Goal: Check status: Check status

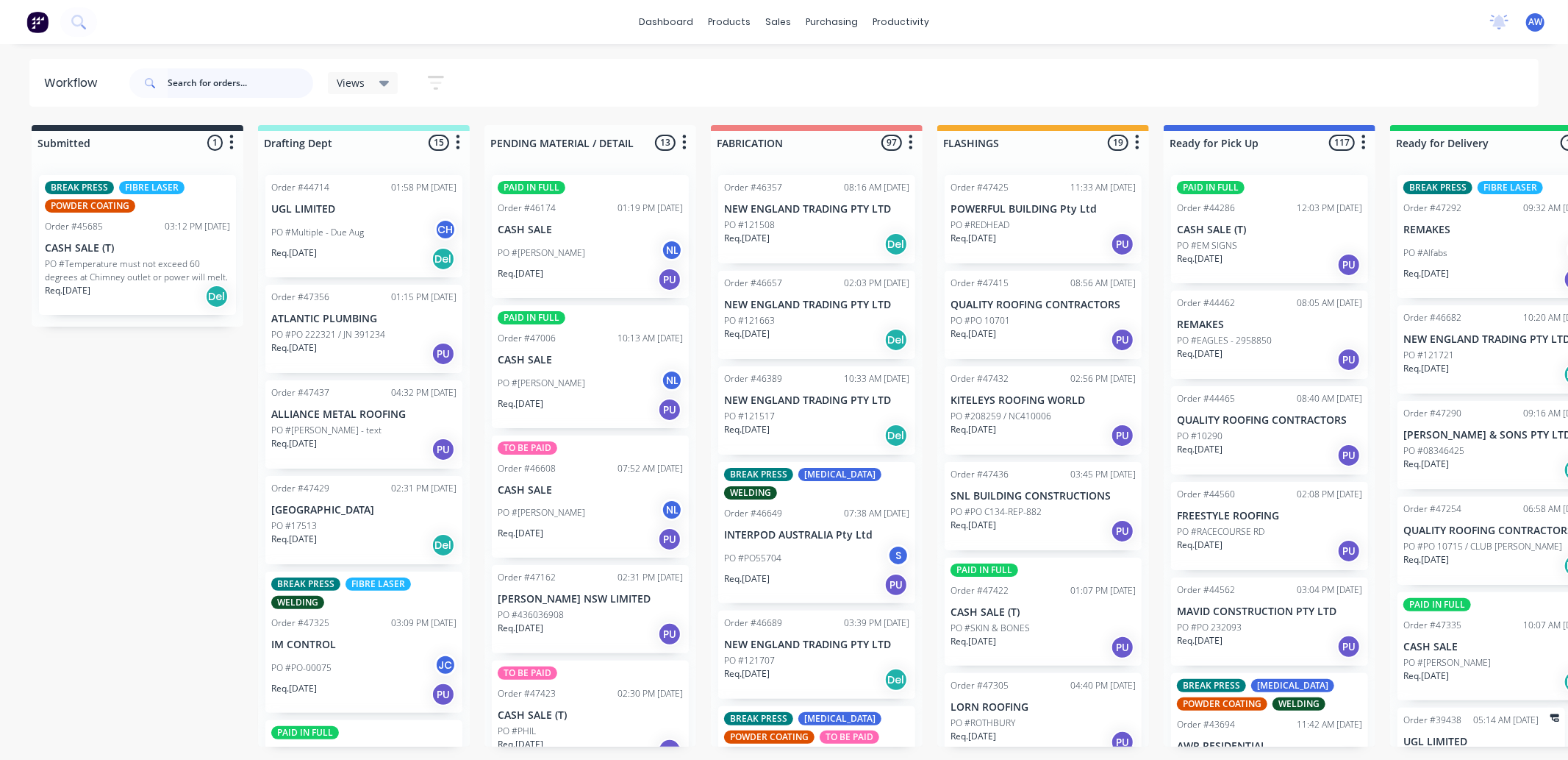
click at [211, 81] on input "text" at bounding box center [240, 83] width 146 height 30
type input "46970"
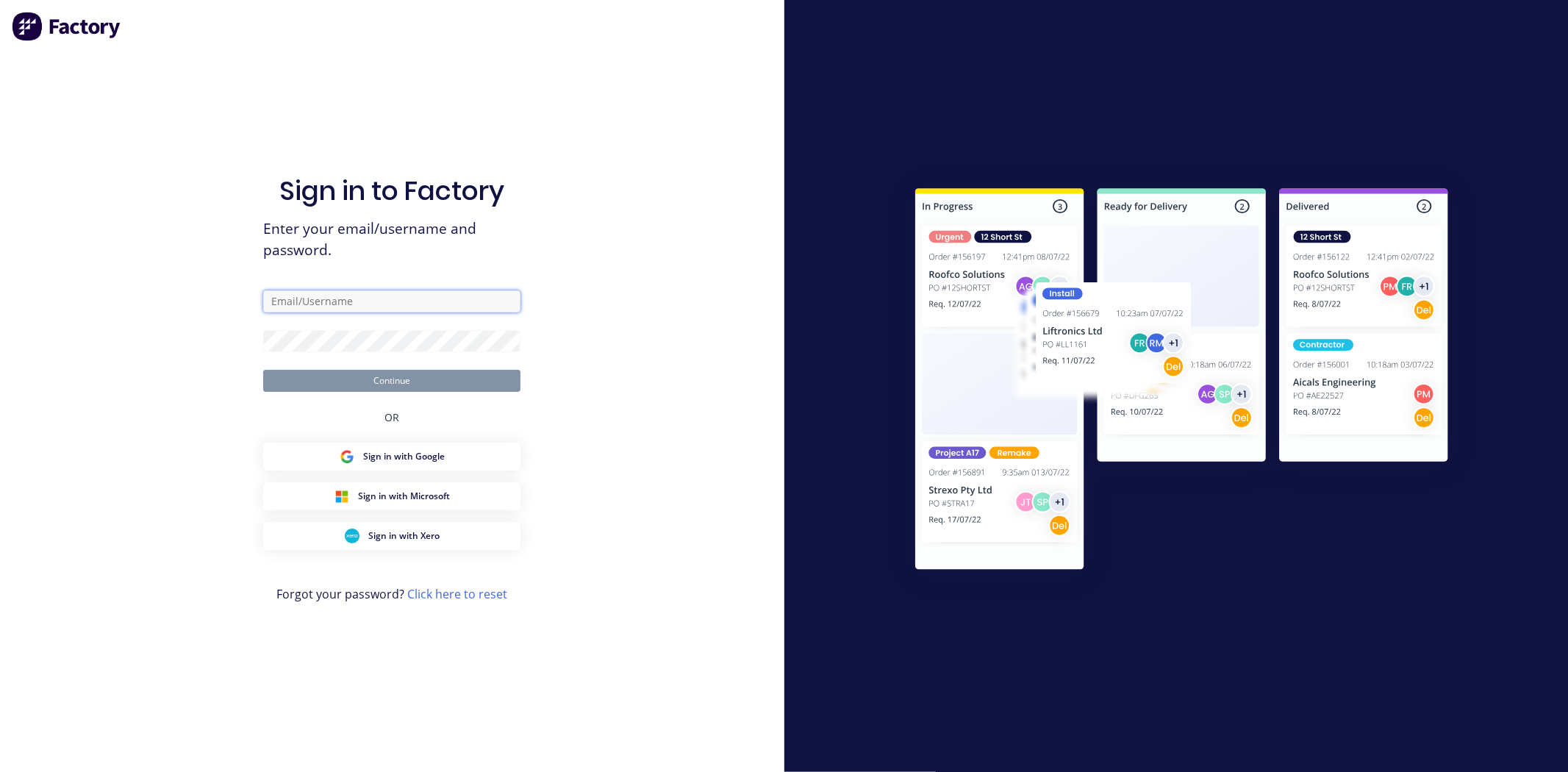
type input "workshop@academysheetmetal.com.au"
click at [405, 383] on button "Continue" at bounding box center [391, 380] width 258 height 22
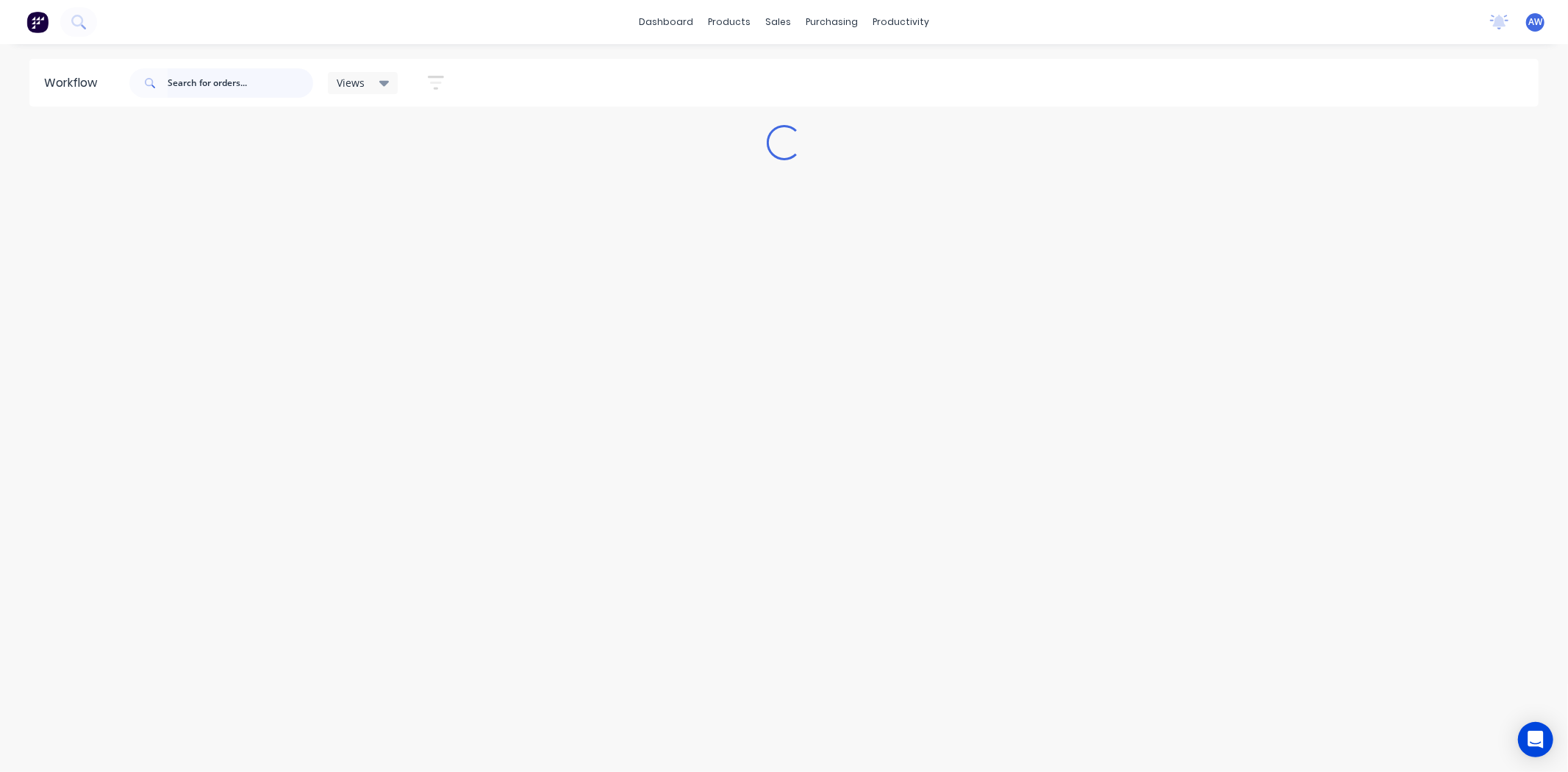
click at [192, 86] on input "text" at bounding box center [240, 83] width 146 height 30
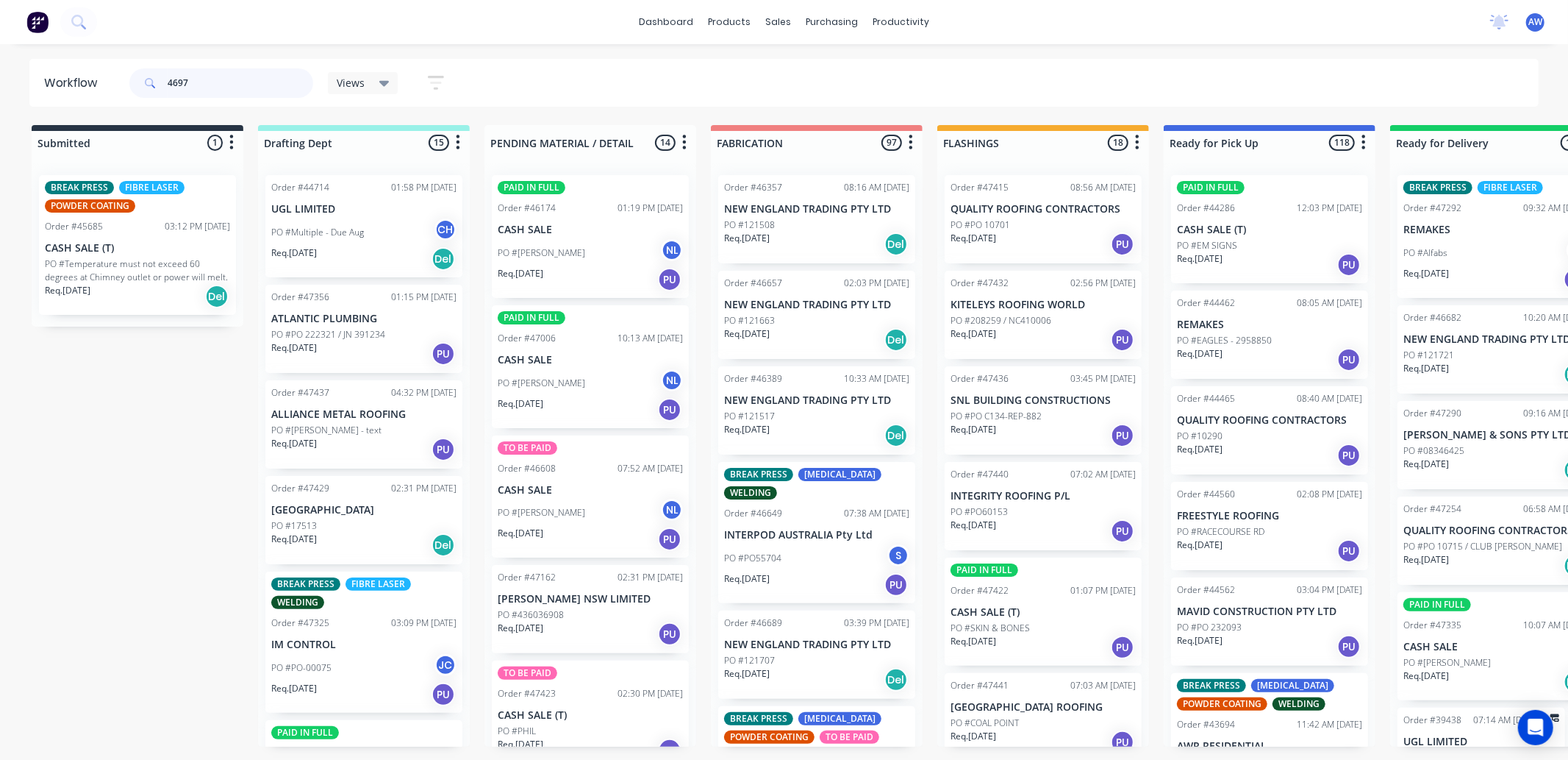
type input "46970"
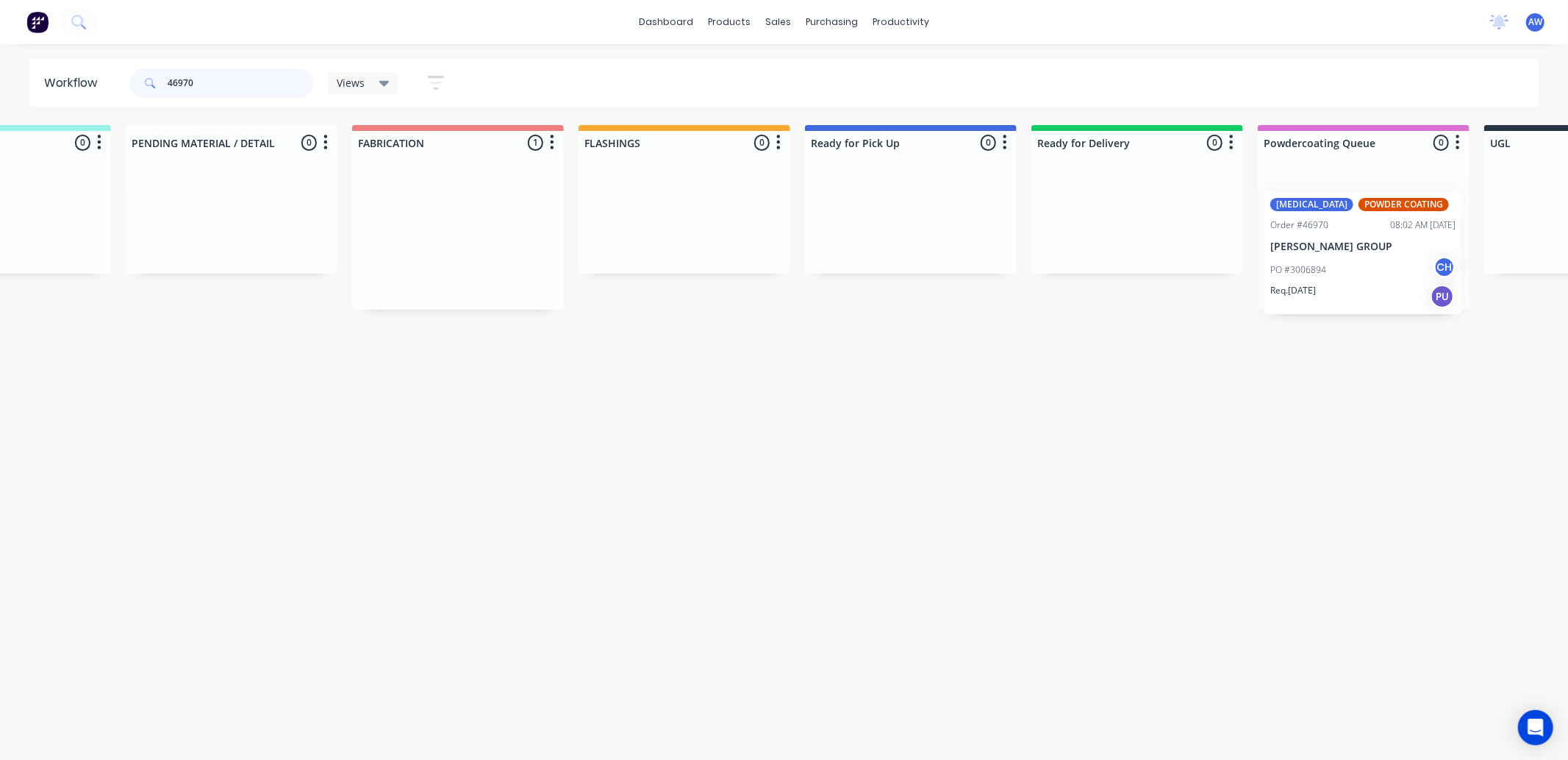
drag, startPoint x: 757, startPoint y: 235, endPoint x: 1258, endPoint y: 290, distance: 504.0
click at [1317, 268] on div "Submitted 0 Sort By Created date Required date Order number Customer name Most …" at bounding box center [856, 217] width 2451 height 184
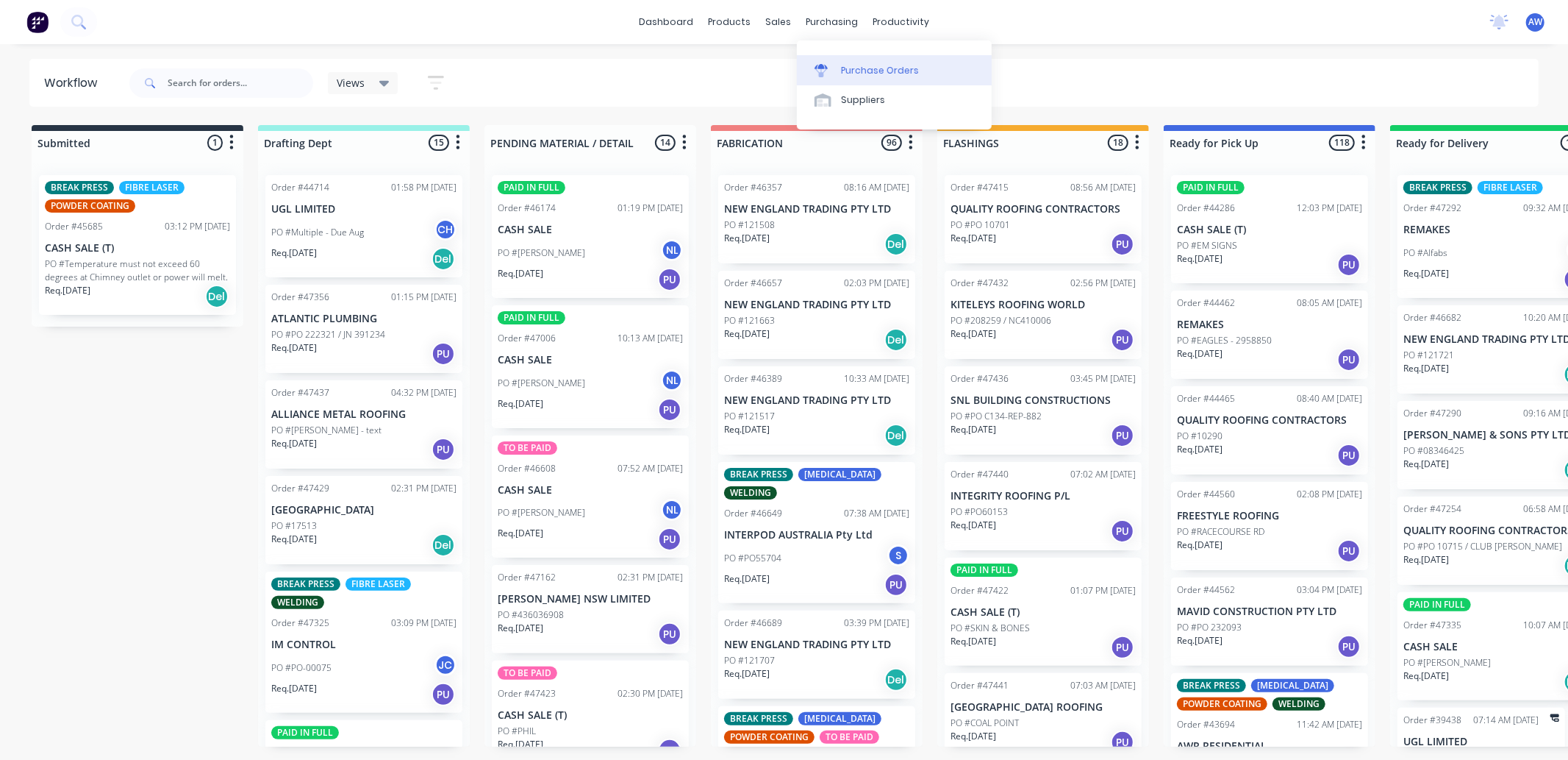
click at [847, 67] on div "Purchase Orders" at bounding box center [879, 70] width 78 height 13
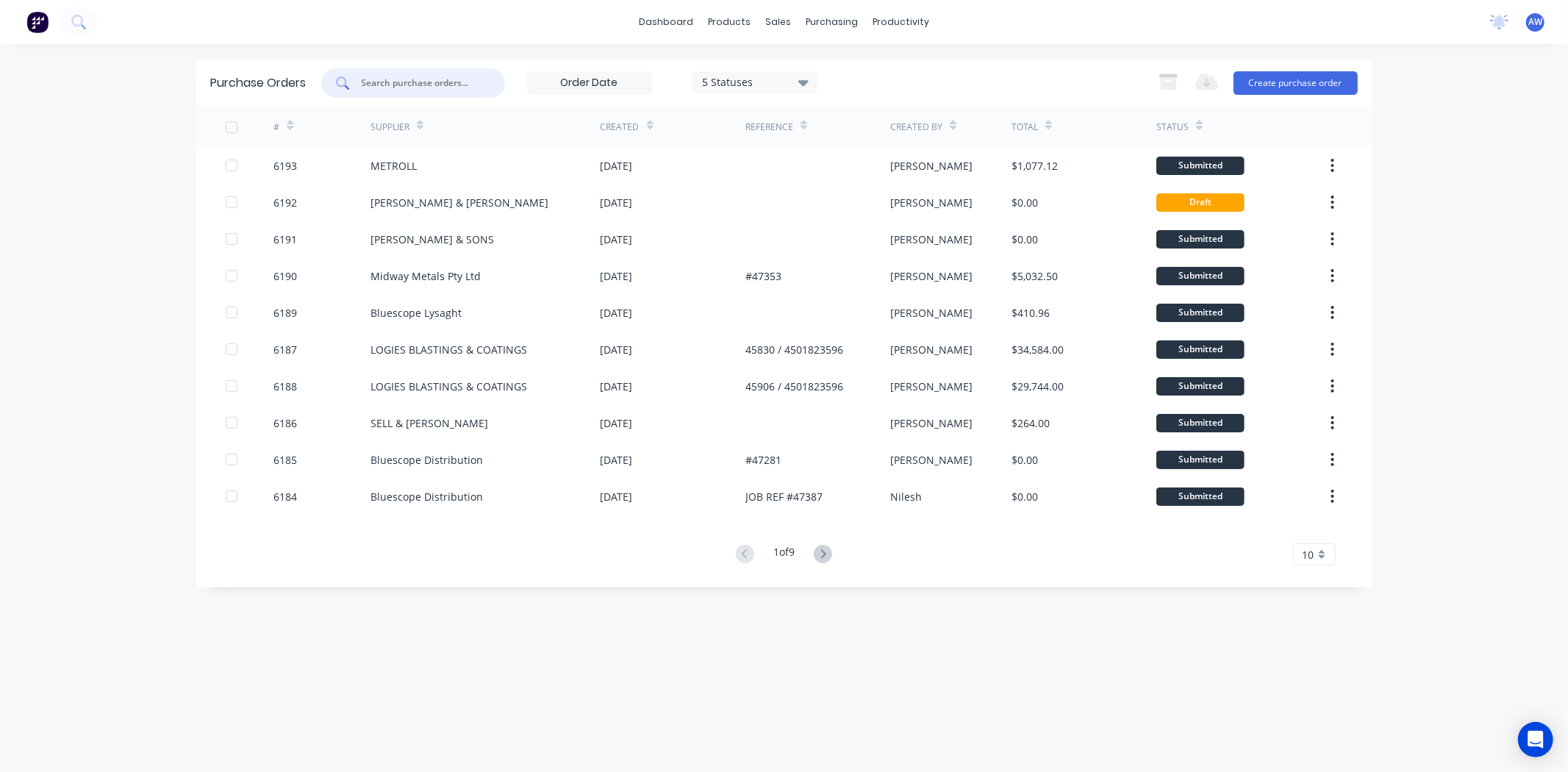
click at [425, 79] on input "text" at bounding box center [421, 83] width 122 height 15
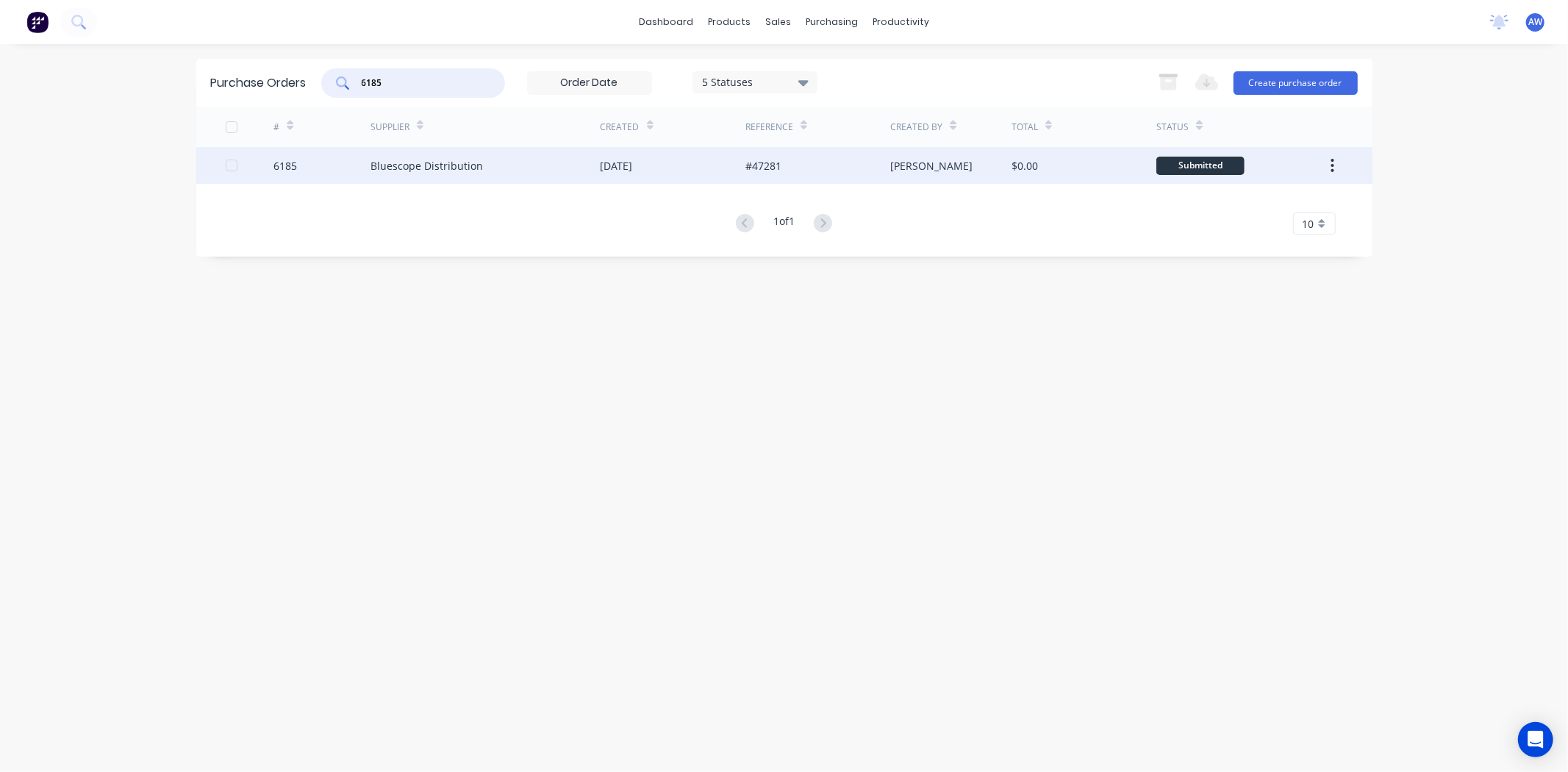
type input "6185"
click at [498, 165] on div "Bluescope Distribution" at bounding box center [485, 165] width 230 height 37
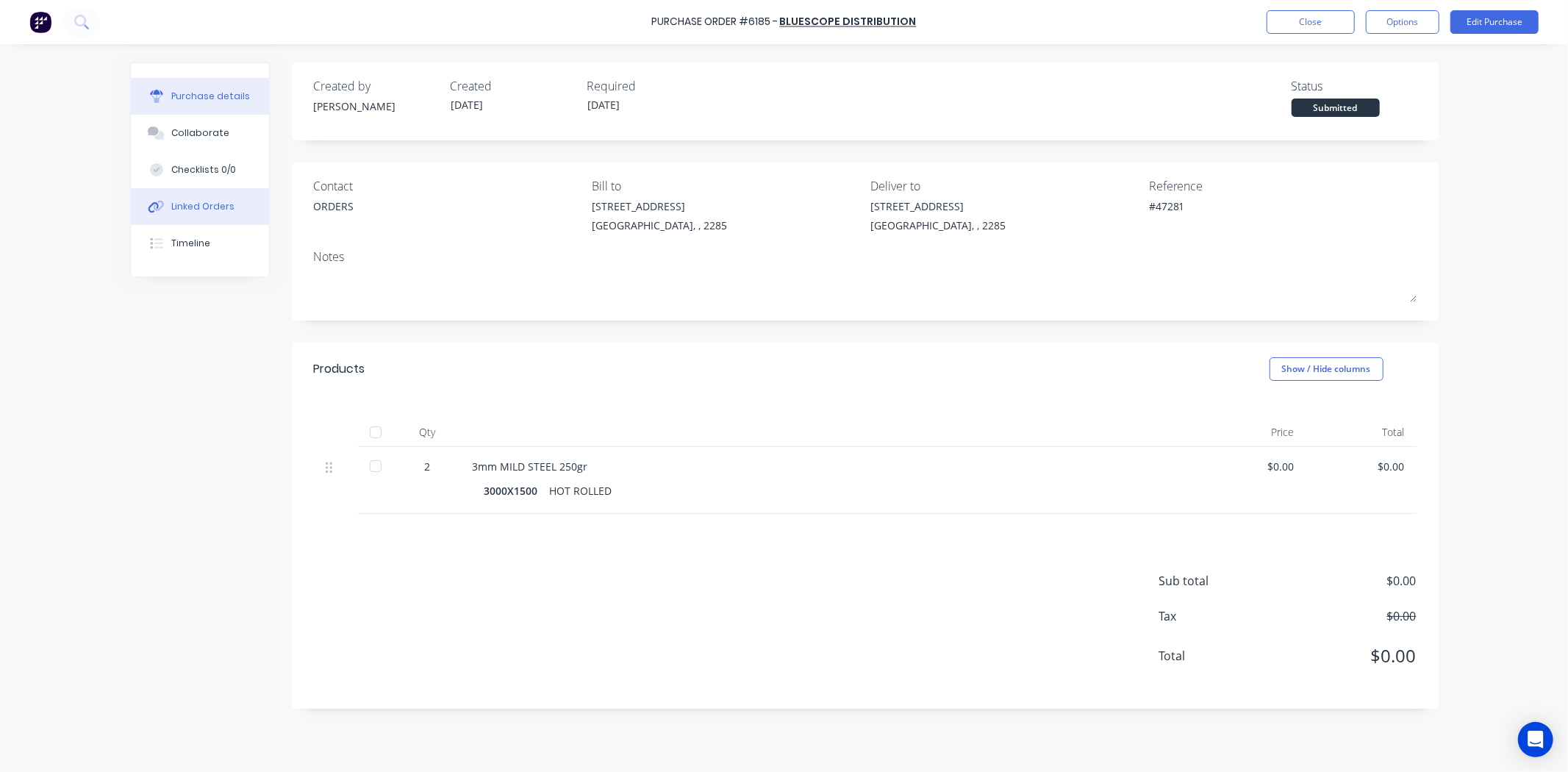
click at [182, 217] on button "Linked Orders" at bounding box center [200, 207] width 138 height 37
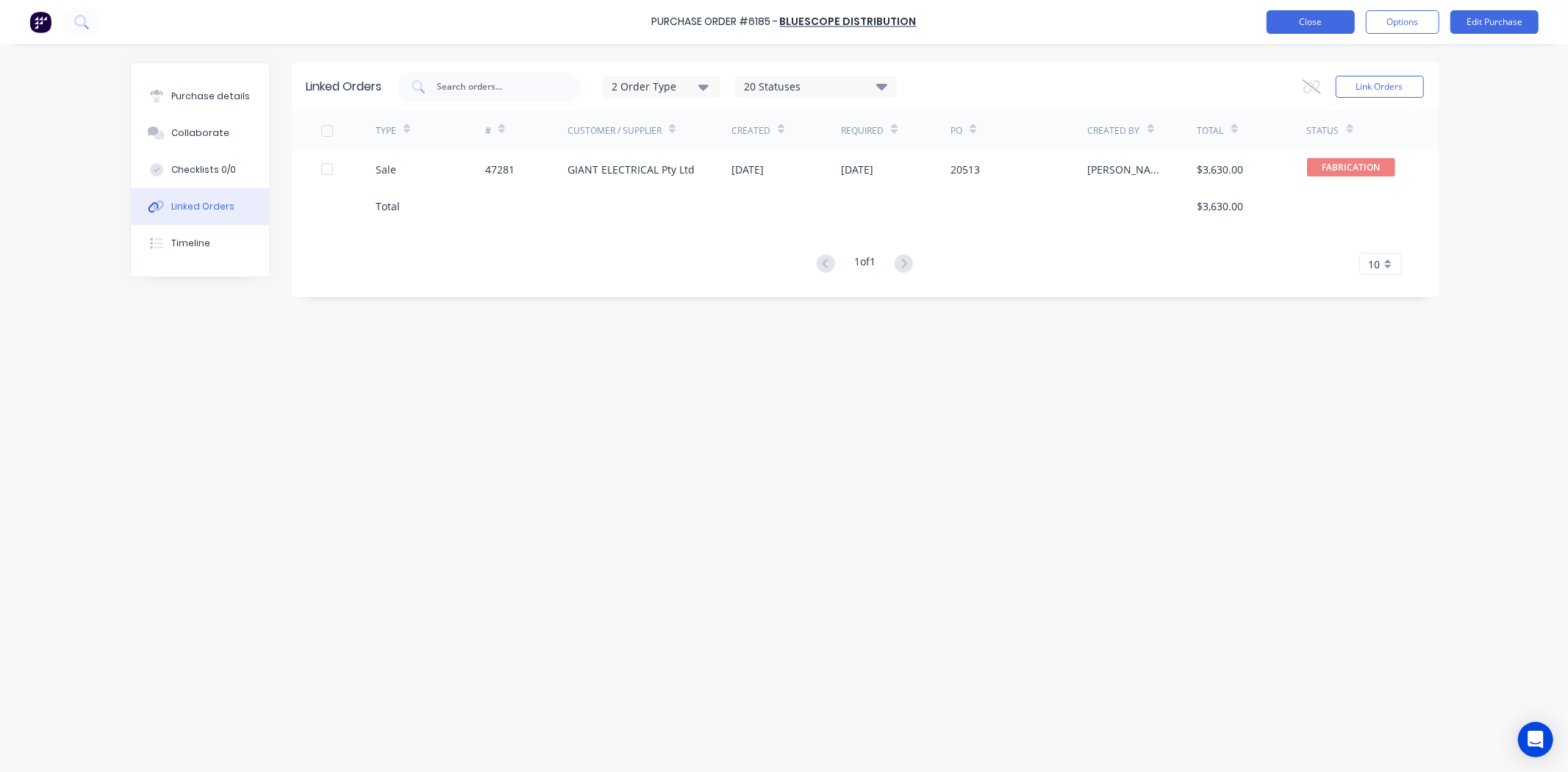
click at [1314, 19] on button "Close" at bounding box center [1310, 22] width 88 height 24
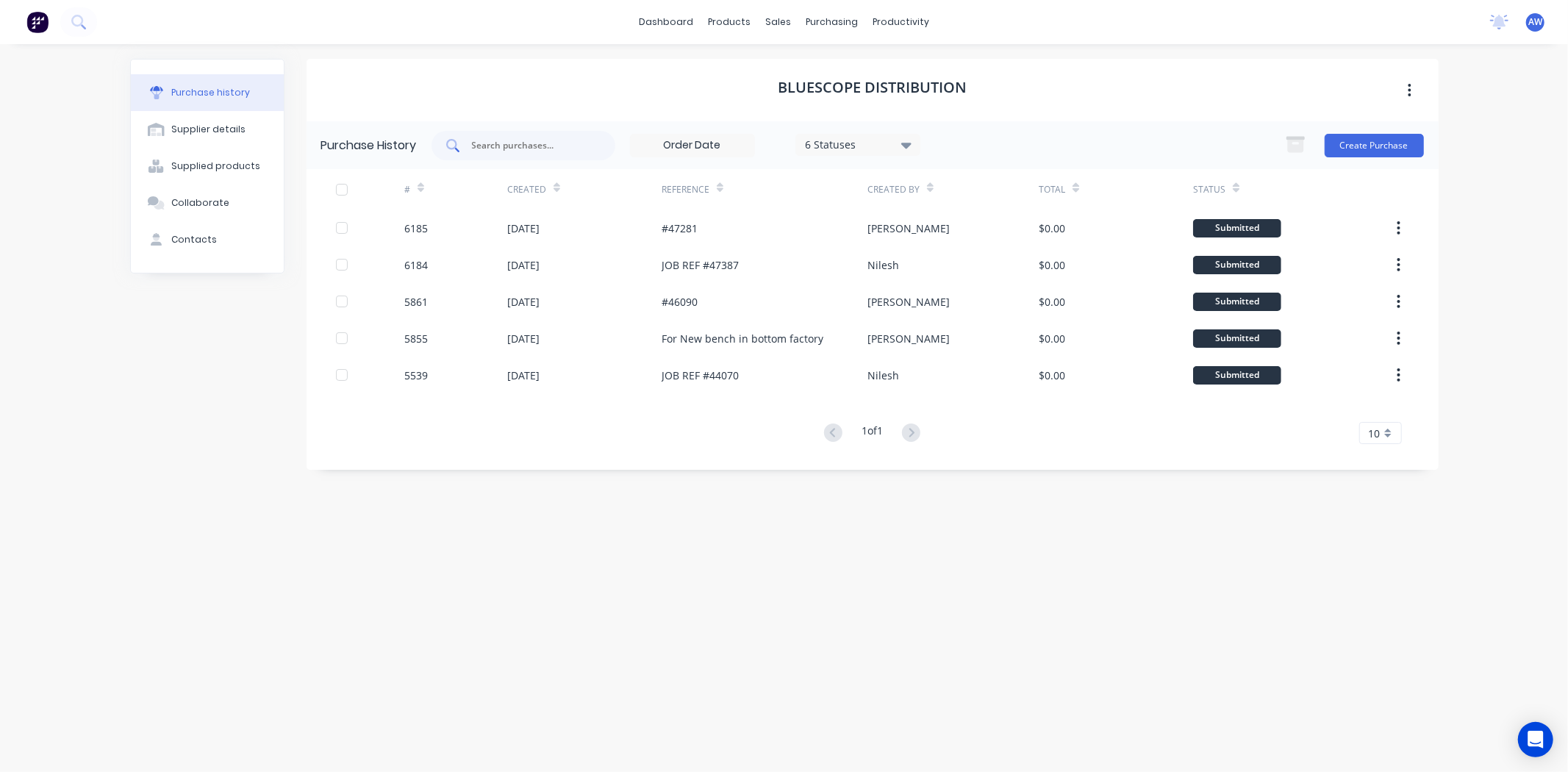
click at [526, 148] on input "text" at bounding box center [532, 145] width 122 height 15
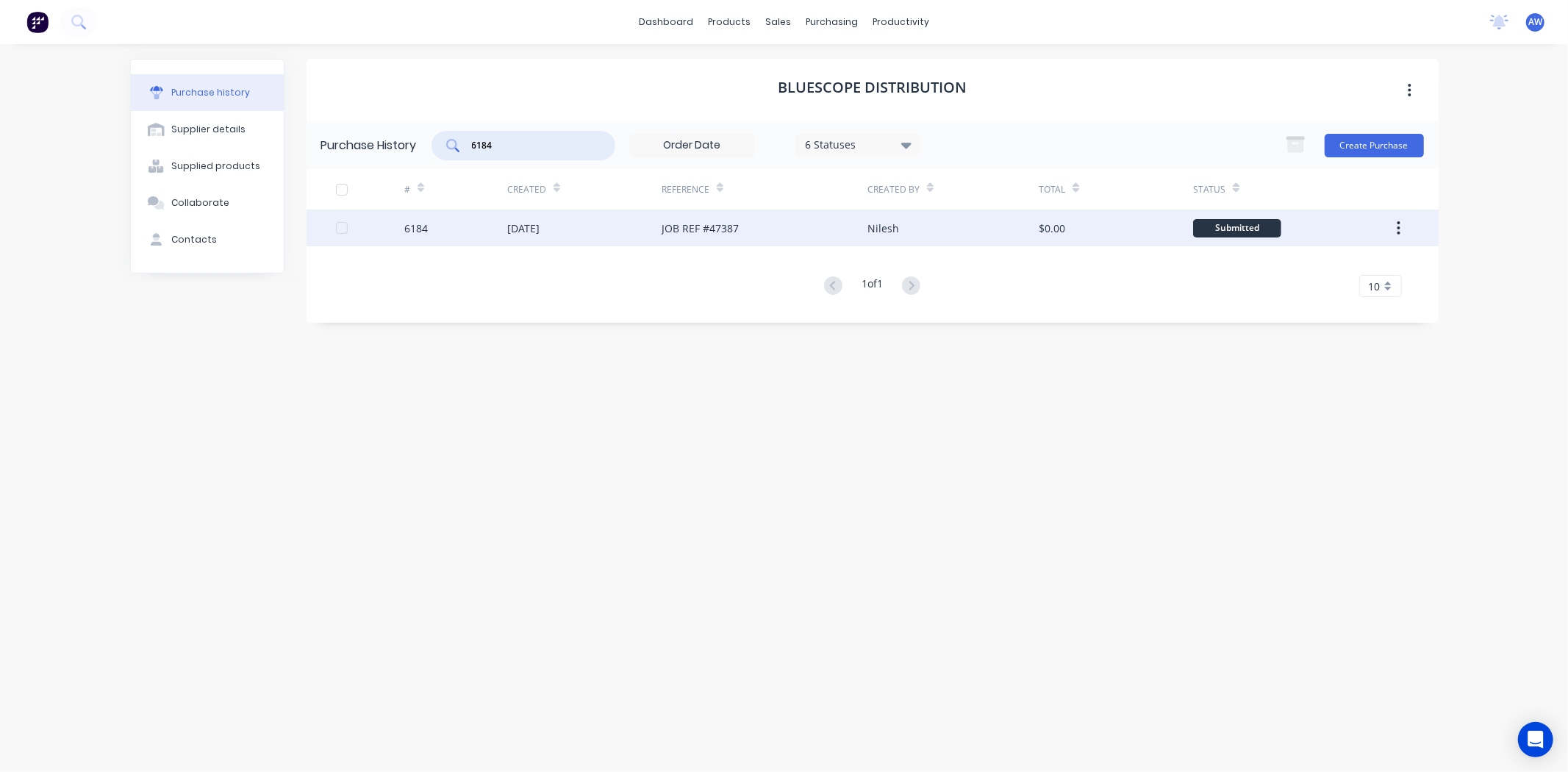
type input "6184"
click at [583, 232] on div "01 Sep 2025" at bounding box center [584, 228] width 155 height 37
type textarea "x"
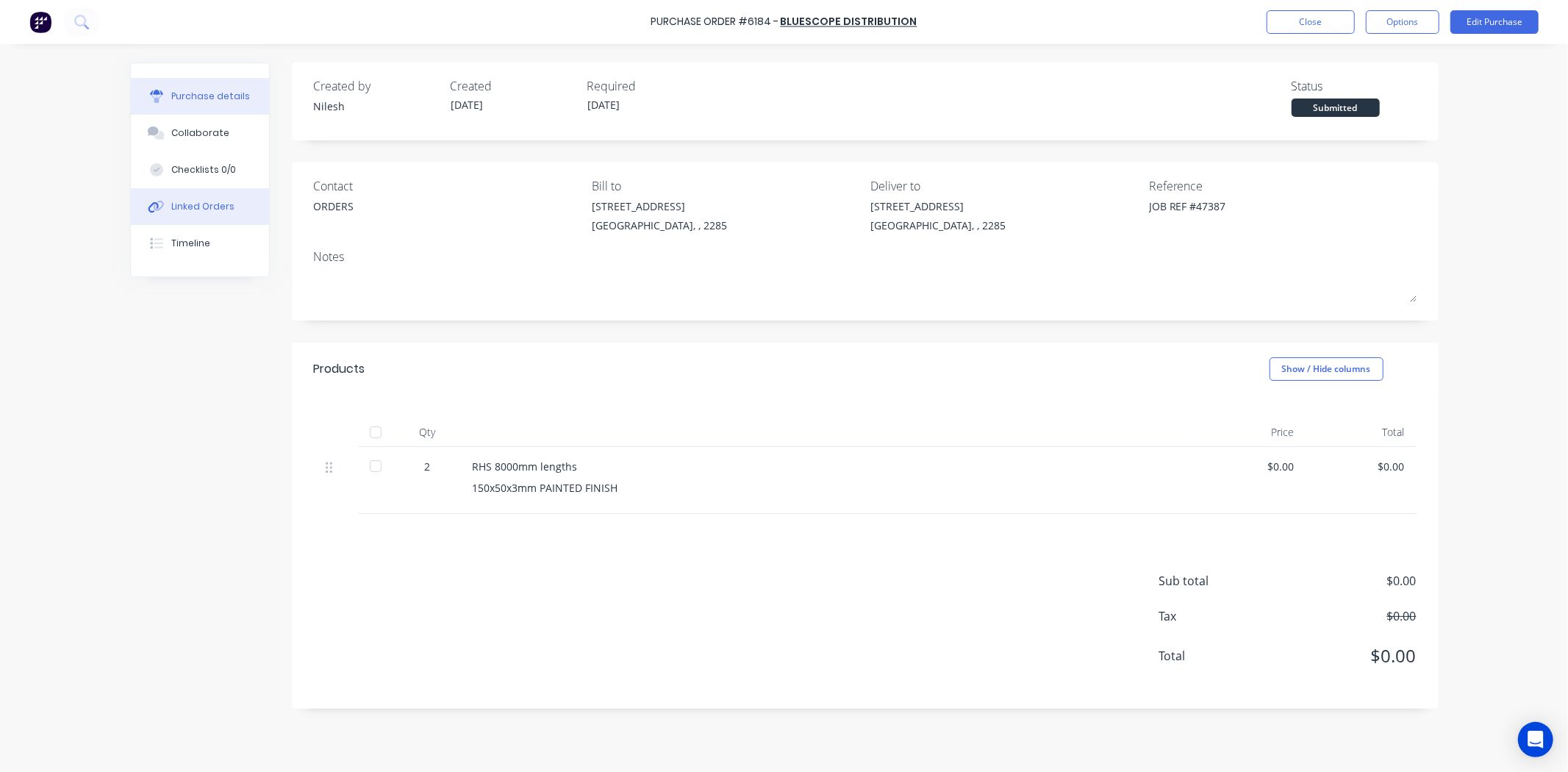
click at [213, 201] on div "Linked Orders" at bounding box center [203, 206] width 63 height 13
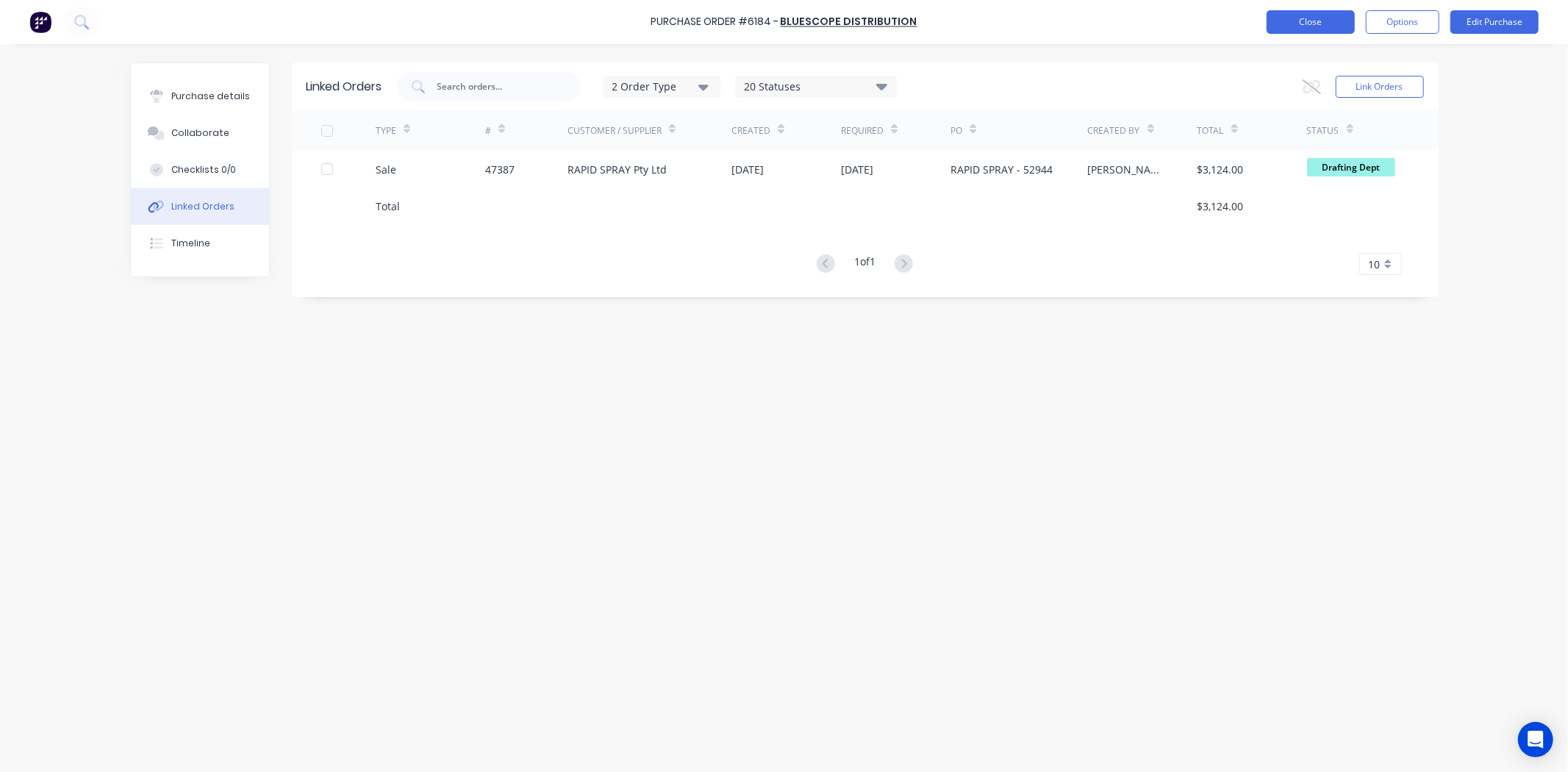
click at [1333, 31] on button "Close" at bounding box center [1310, 22] width 88 height 24
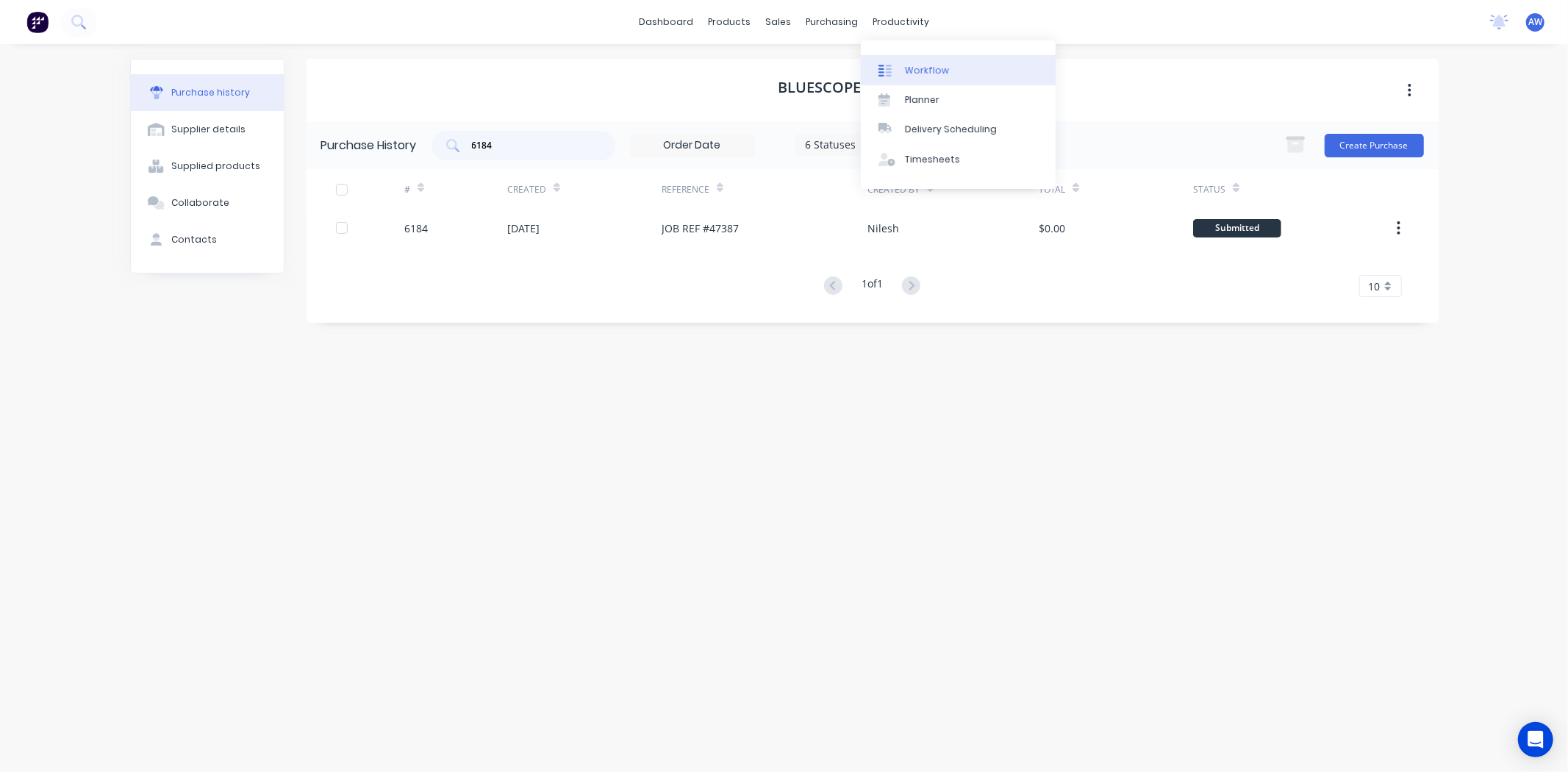
click at [951, 78] on link "Workflow" at bounding box center [958, 70] width 195 height 30
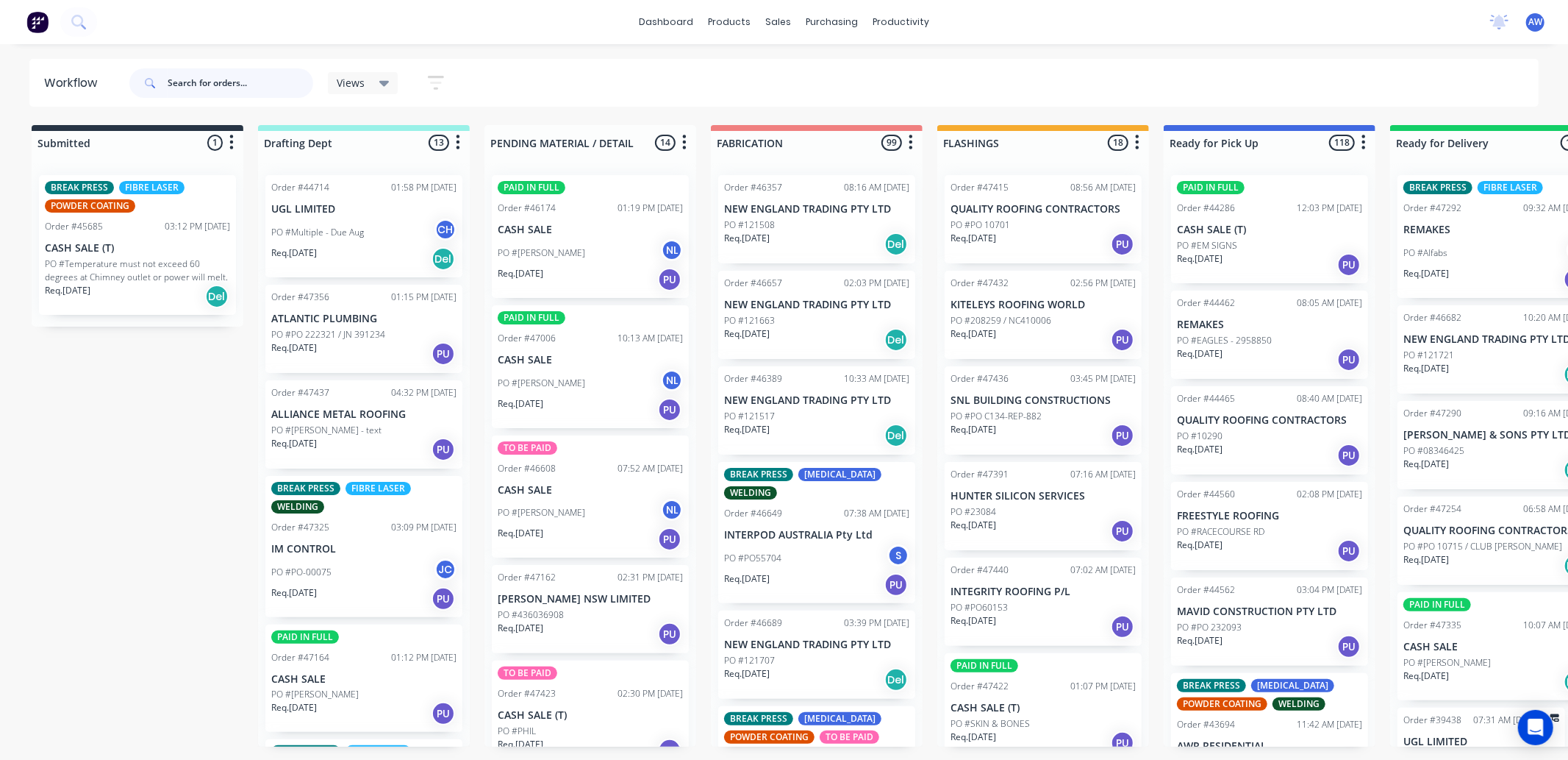
click at [203, 83] on input "text" at bounding box center [240, 83] width 146 height 30
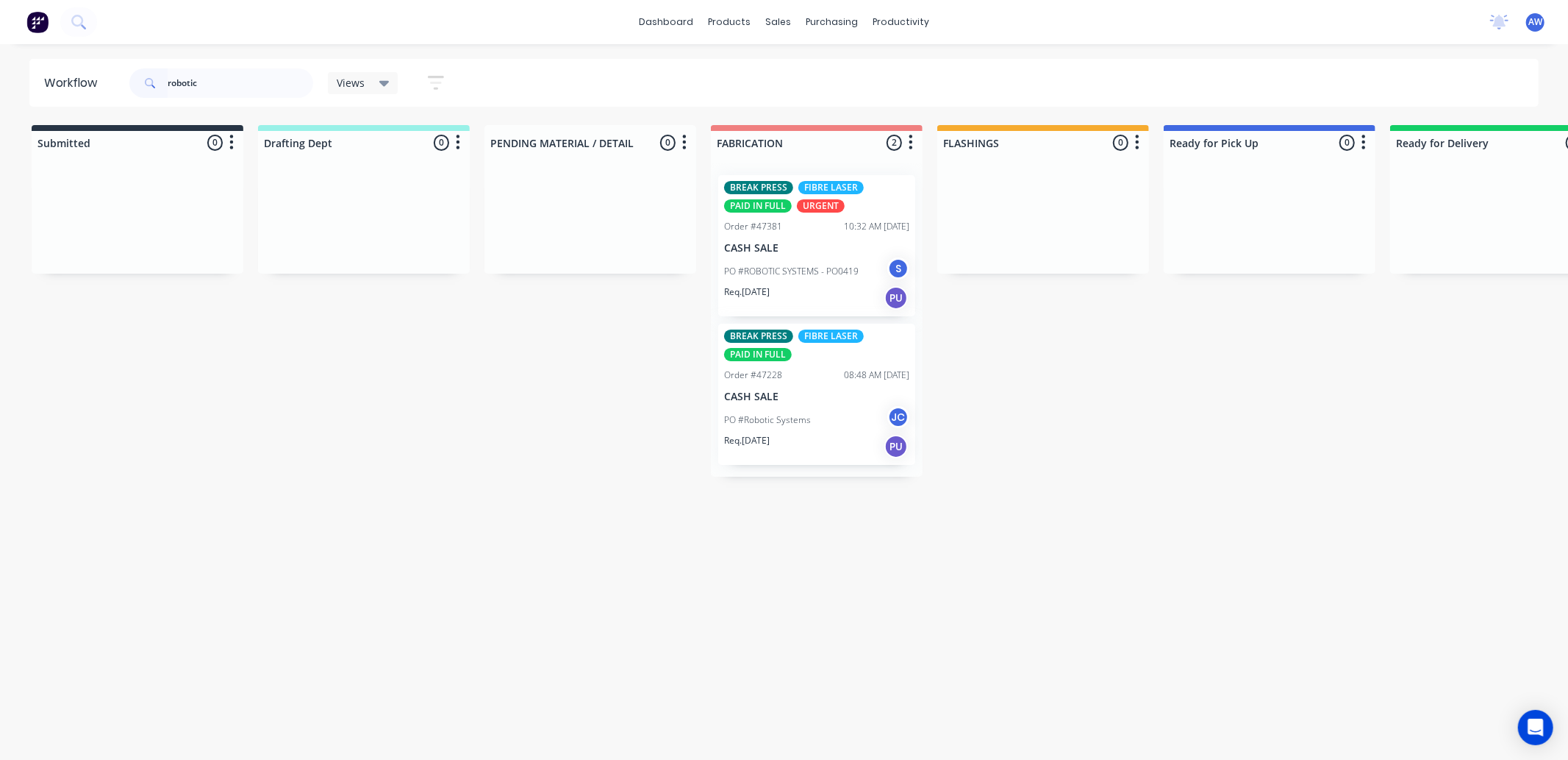
click at [853, 261] on div "PO #ROBOTIC SYSTEMS - PO0419 S" at bounding box center [816, 272] width 185 height 28
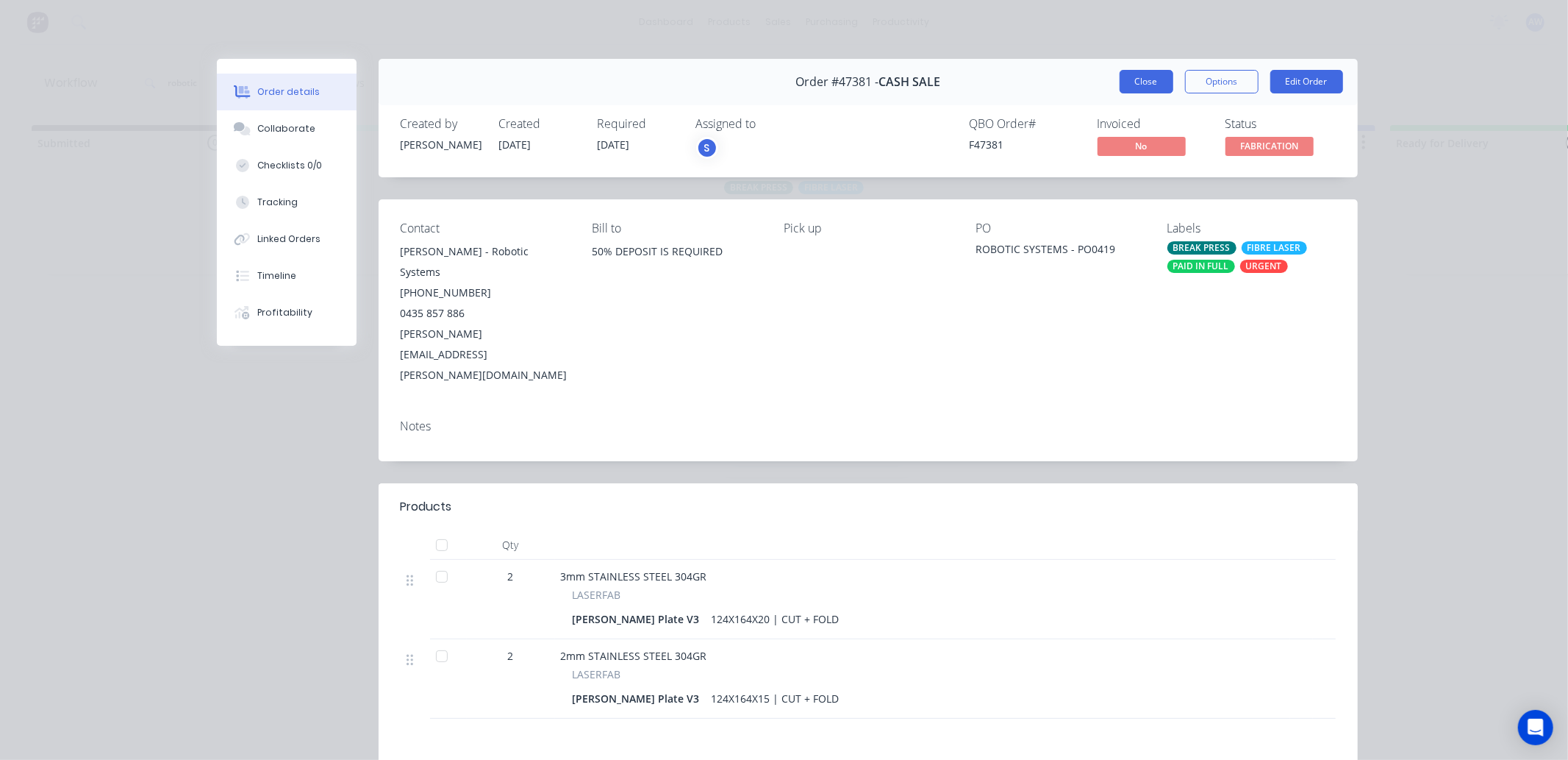
click at [1123, 79] on button "Close" at bounding box center [1145, 81] width 53 height 24
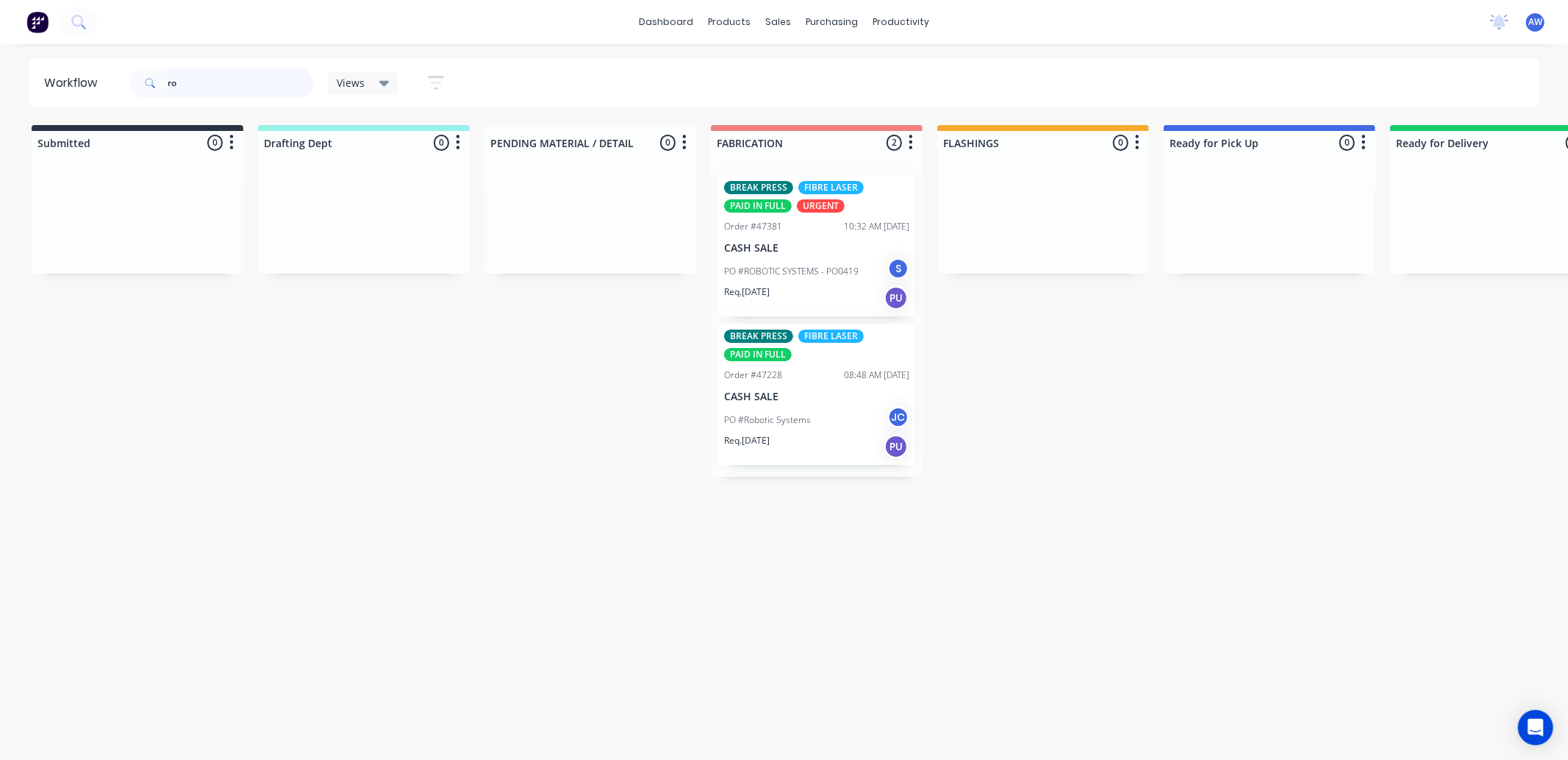
type input "r"
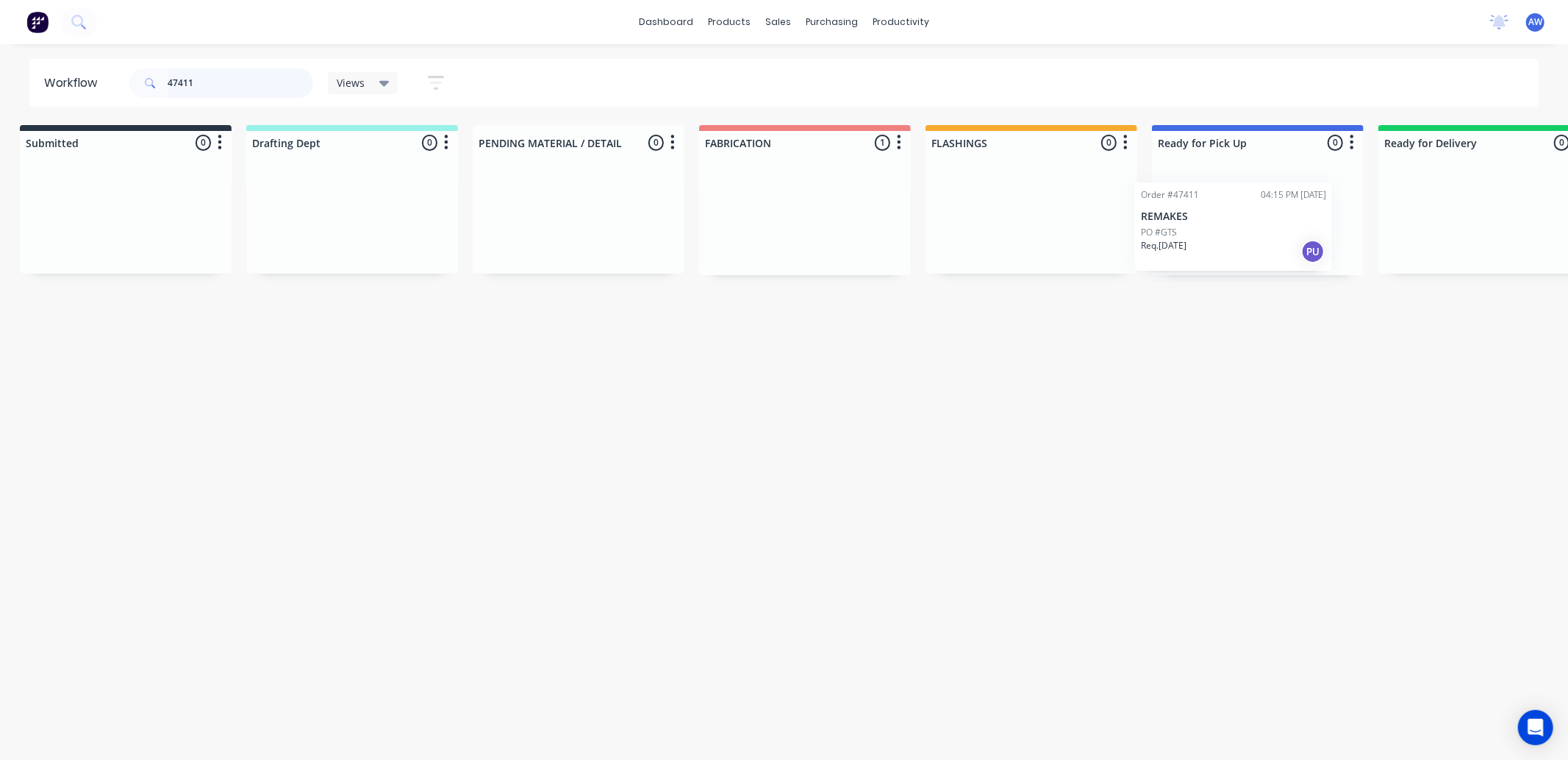
drag, startPoint x: 760, startPoint y: 243, endPoint x: 1185, endPoint y: 249, distance: 425.0
click at [1185, 249] on div "Submitted 0 Sort By Created date Required date Order number Customer name Most …" at bounding box center [1202, 200] width 2451 height 150
type input "47411"
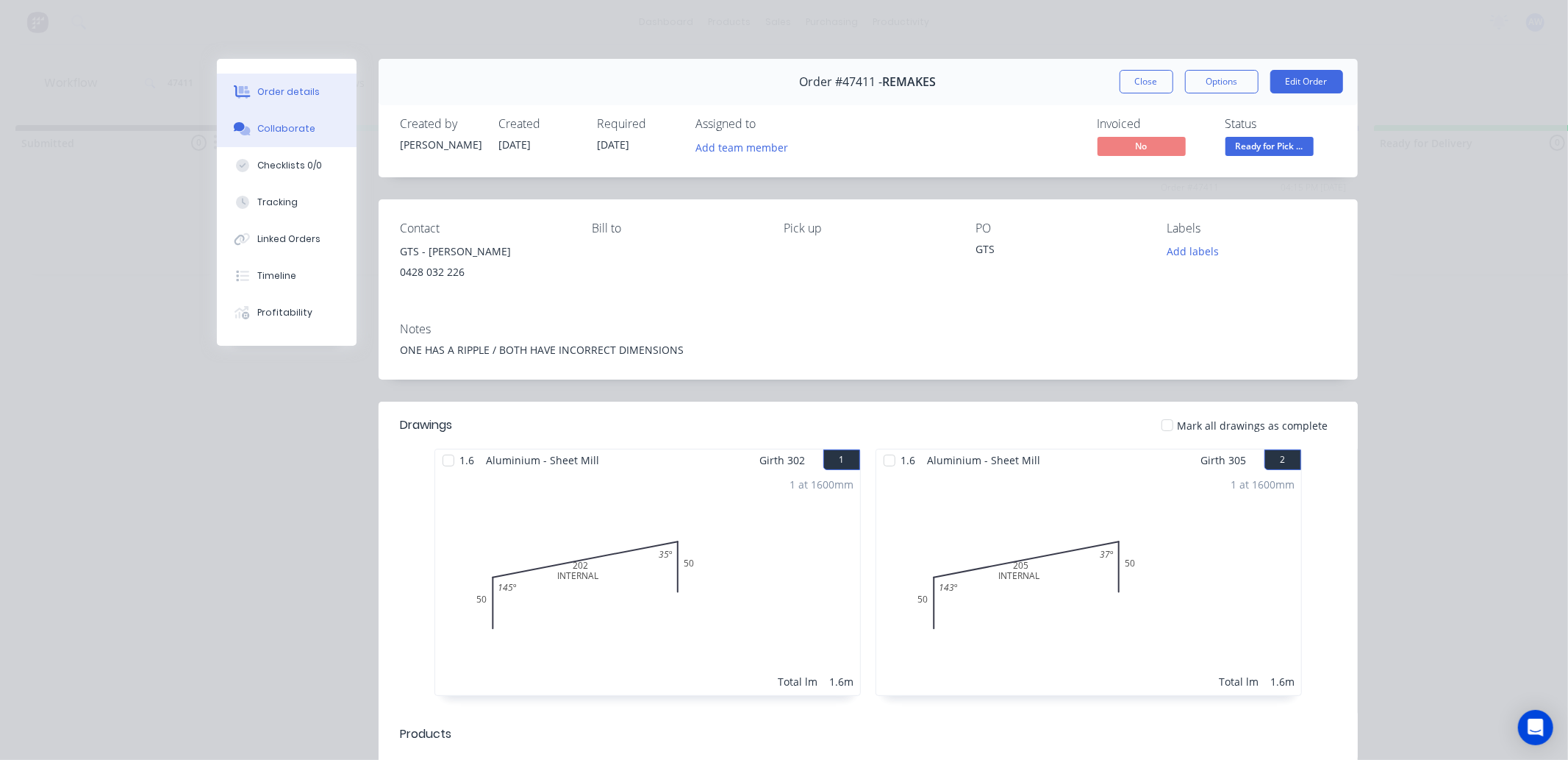
click at [269, 134] on div "Collaborate" at bounding box center [286, 128] width 58 height 13
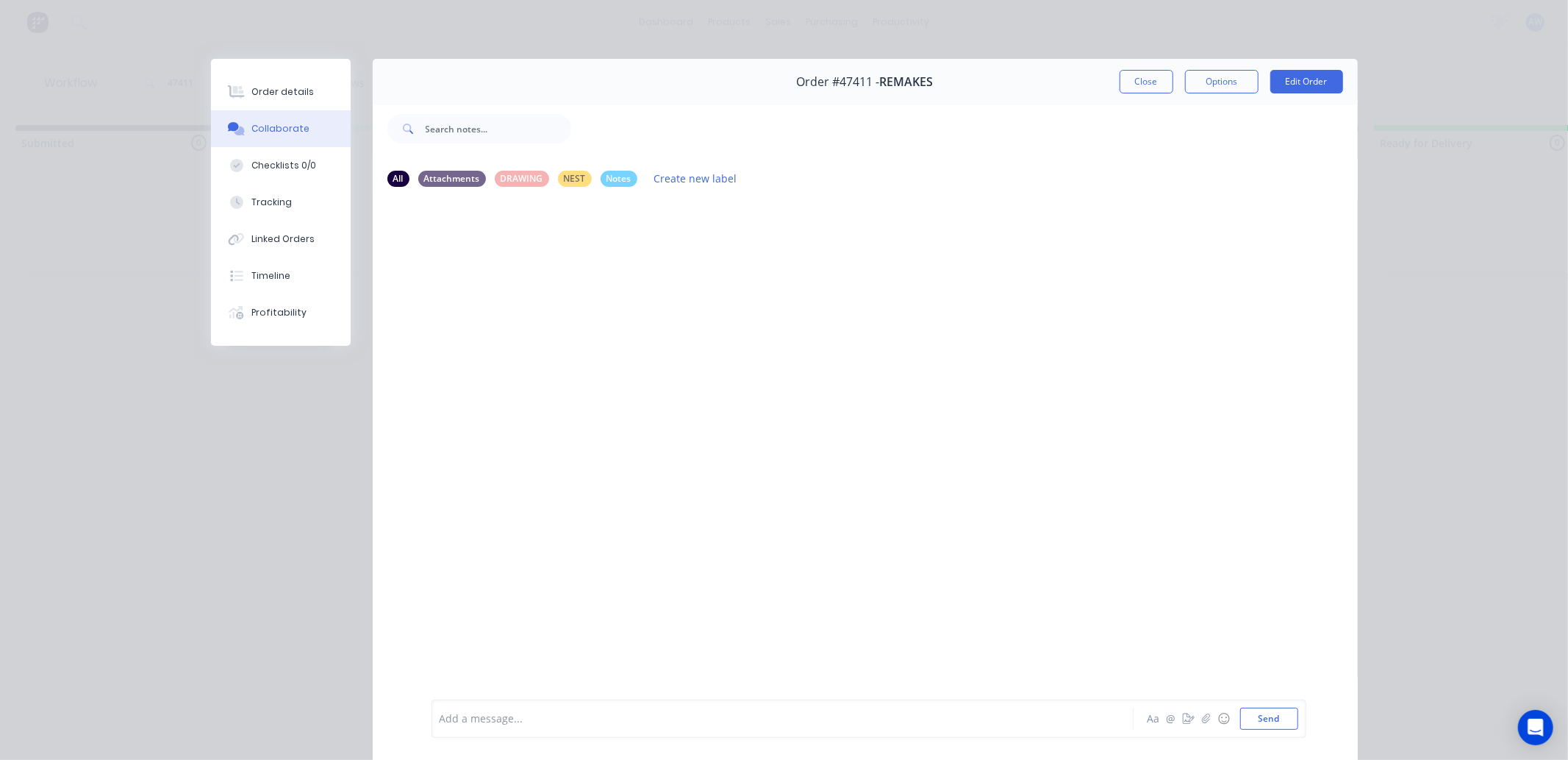
click at [502, 715] on div at bounding box center [761, 719] width 643 height 16
click at [681, 258] on icon "button" at bounding box center [682, 257] width 3 height 13
click at [696, 281] on button "Edit" at bounding box center [736, 284] width 93 height 24
click at [1149, 91] on button "Close" at bounding box center [1145, 81] width 53 height 24
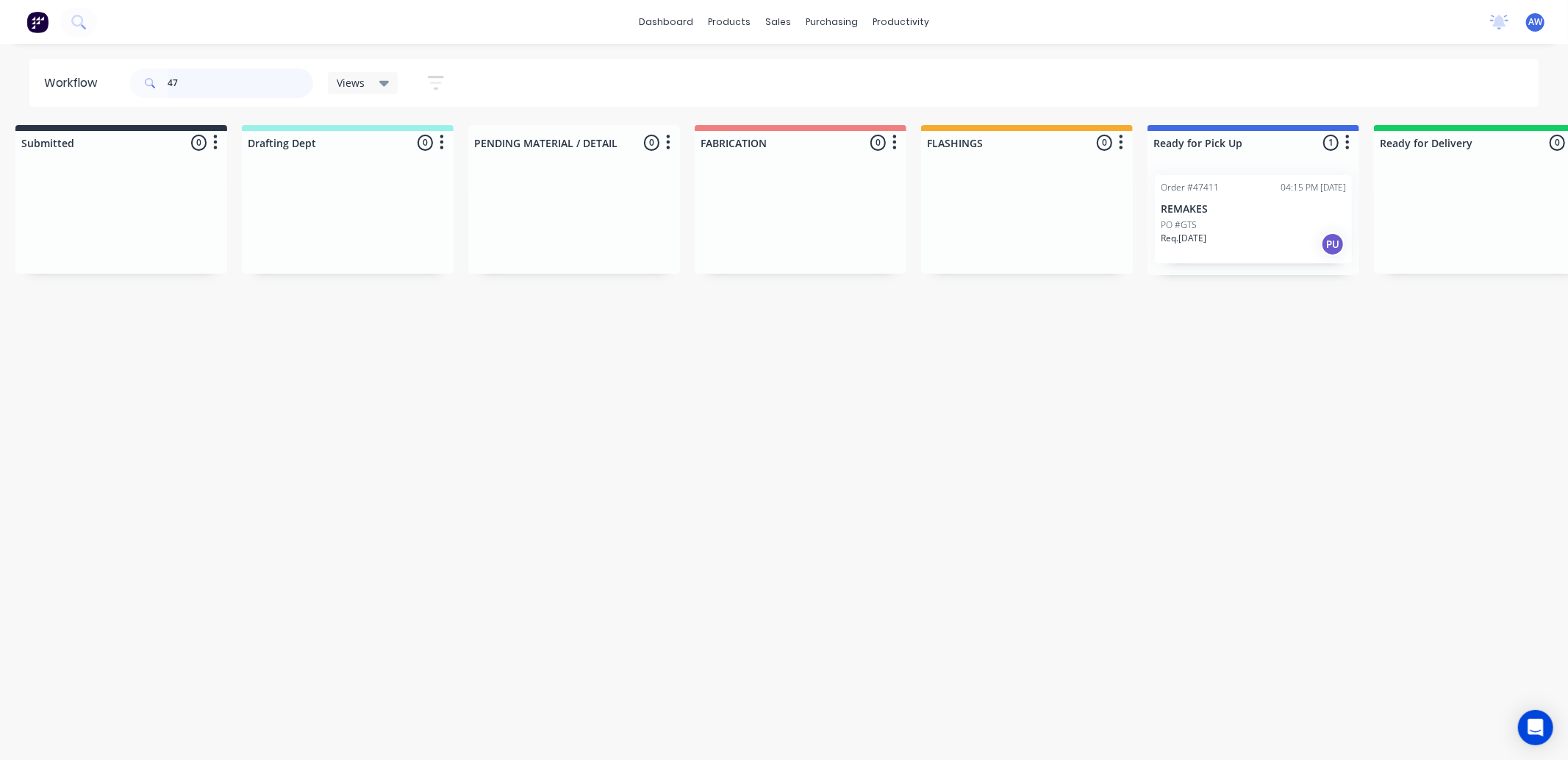
type input "4"
drag, startPoint x: 363, startPoint y: 240, endPoint x: 1215, endPoint y: 226, distance: 852.1
click at [1215, 226] on div "Submitted 0 Sort By Created date Required date Order number Customer name Most …" at bounding box center [1203, 200] width 2451 height 150
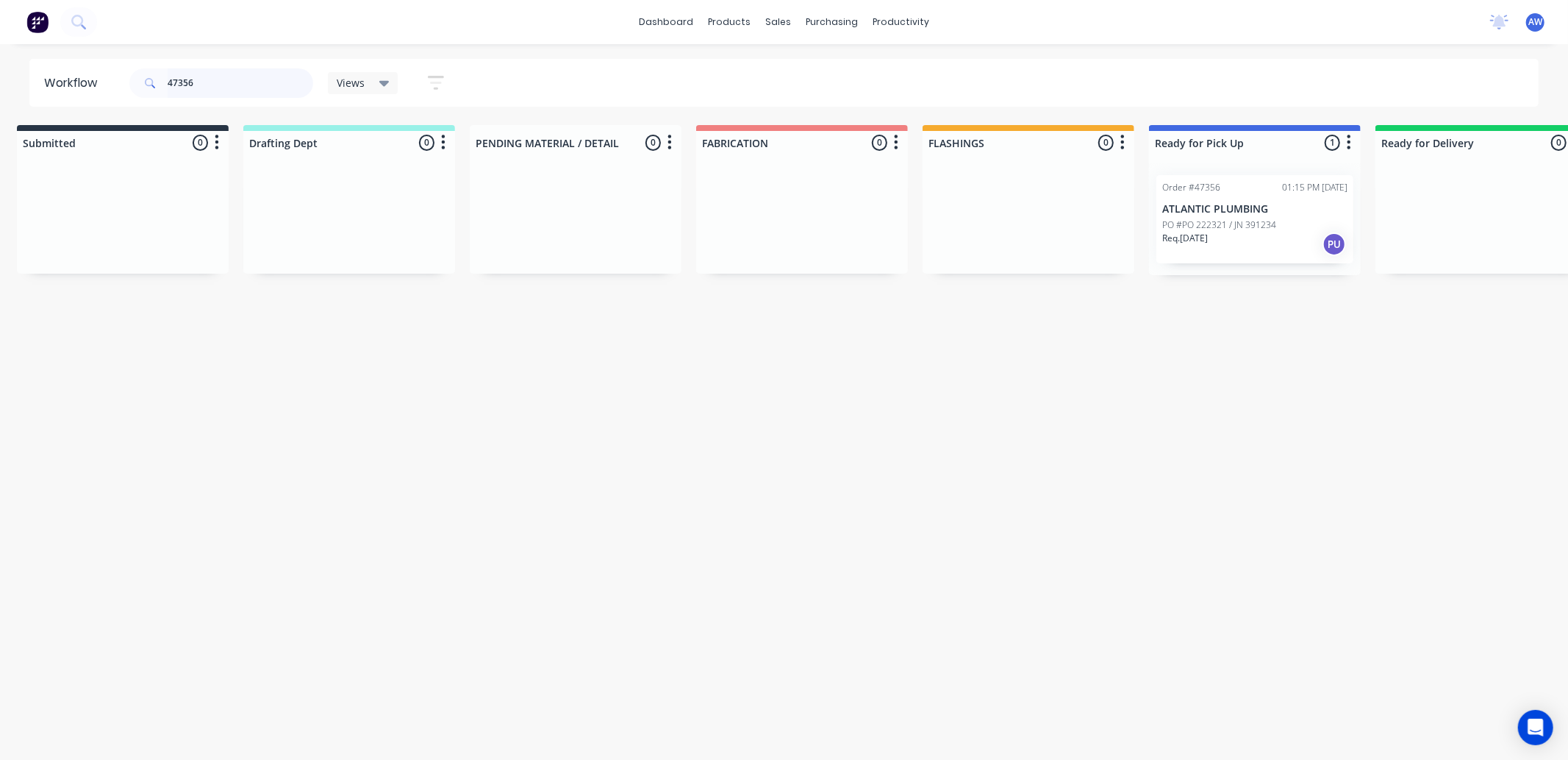
type input "47356"
click at [1231, 237] on div "Req. 03/09/25 PU" at bounding box center [1255, 244] width 185 height 25
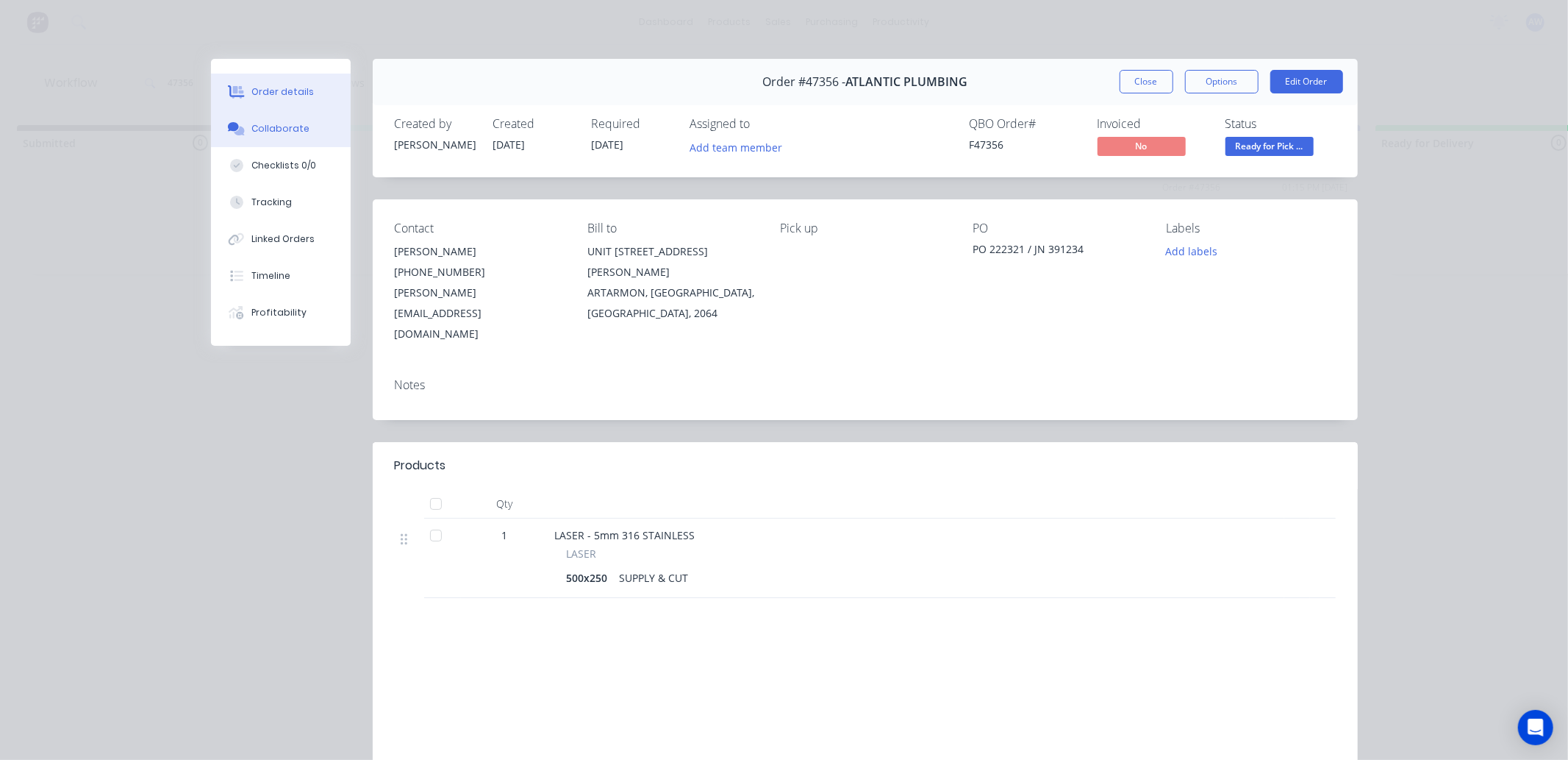
click at [285, 125] on div "Collaborate" at bounding box center [280, 128] width 58 height 13
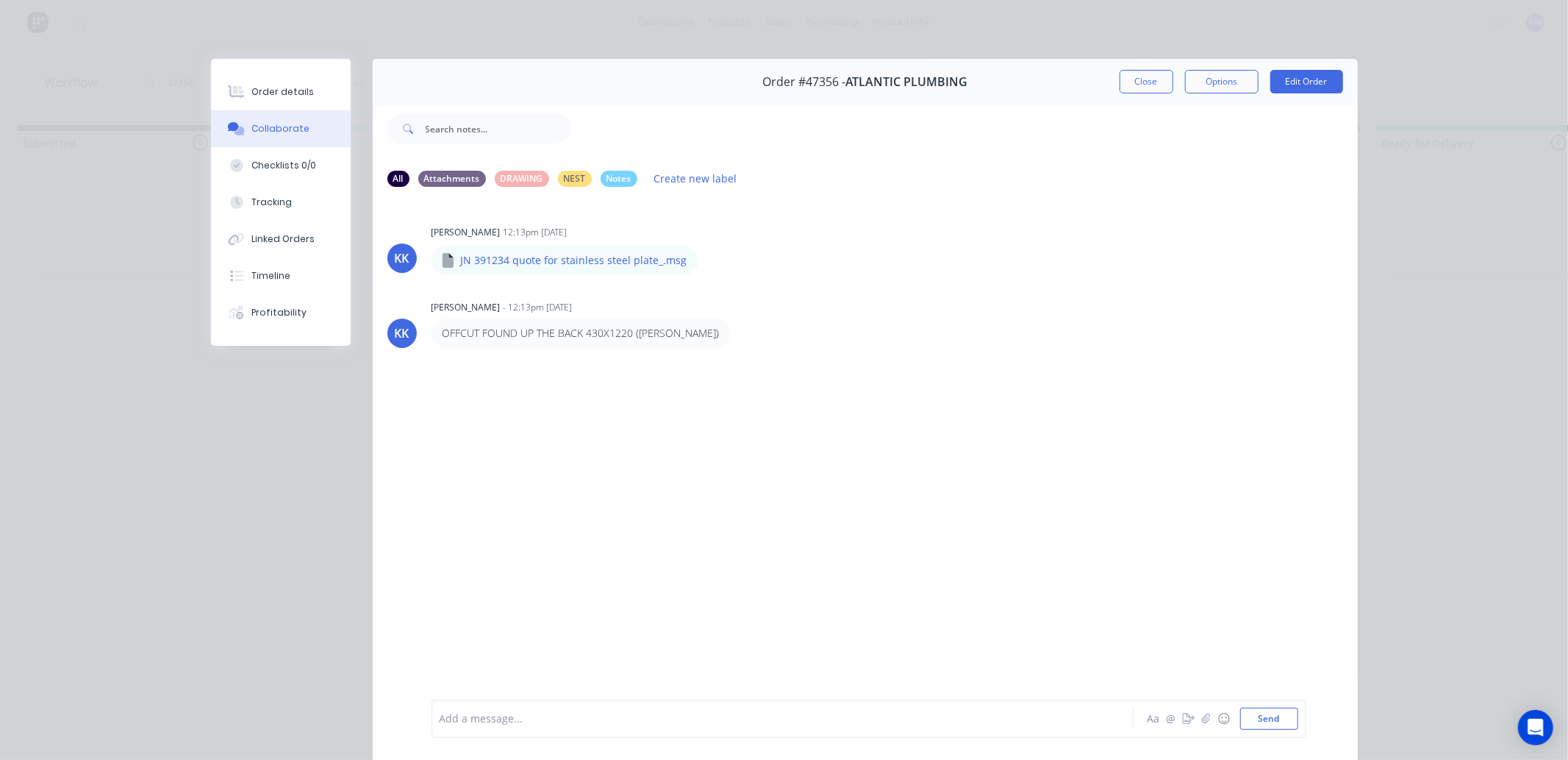
click at [456, 714] on div at bounding box center [761, 719] width 643 height 16
click at [1123, 84] on button "Close" at bounding box center [1145, 81] width 53 height 24
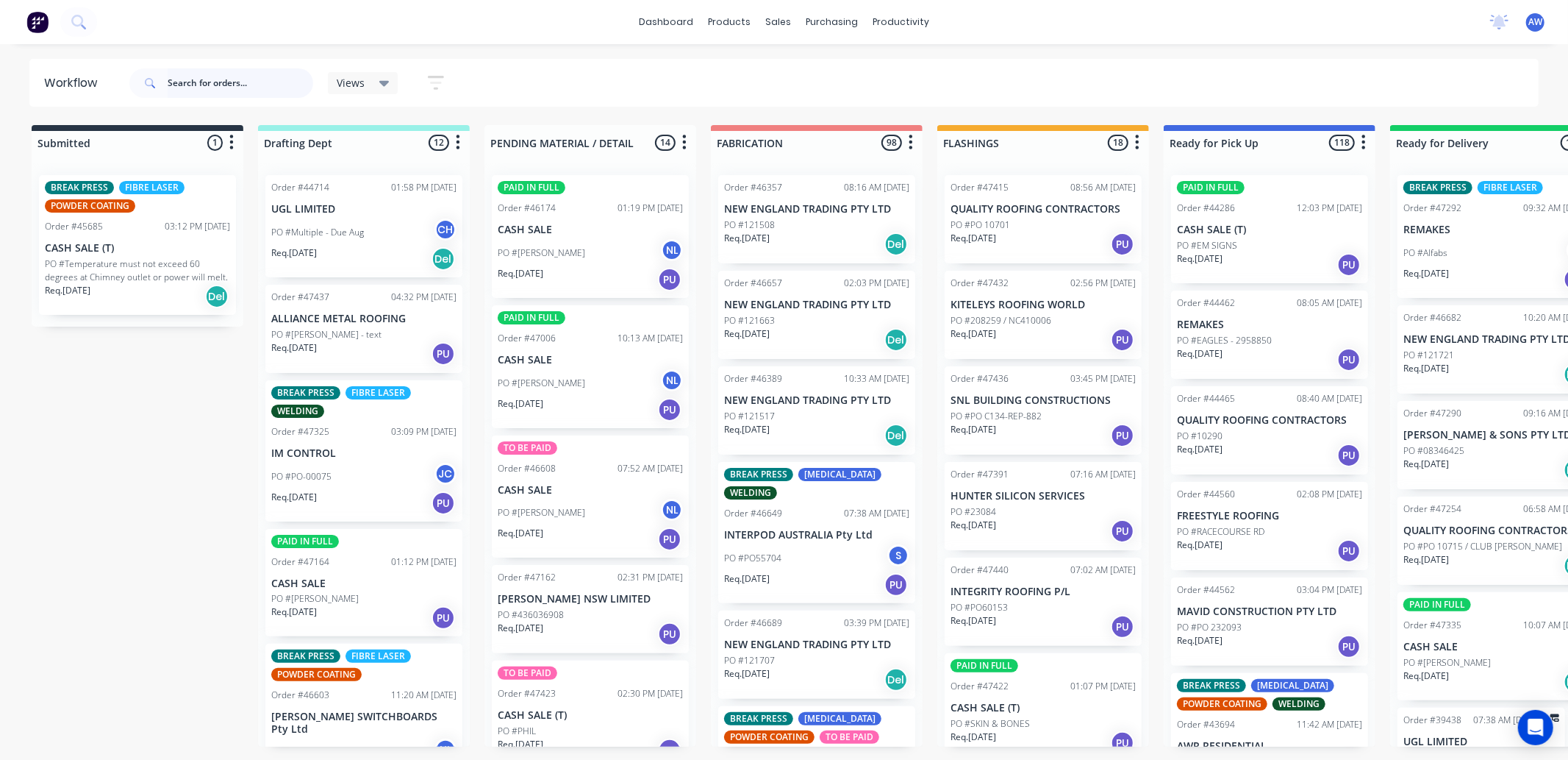
click at [219, 85] on input "text" at bounding box center [240, 83] width 146 height 30
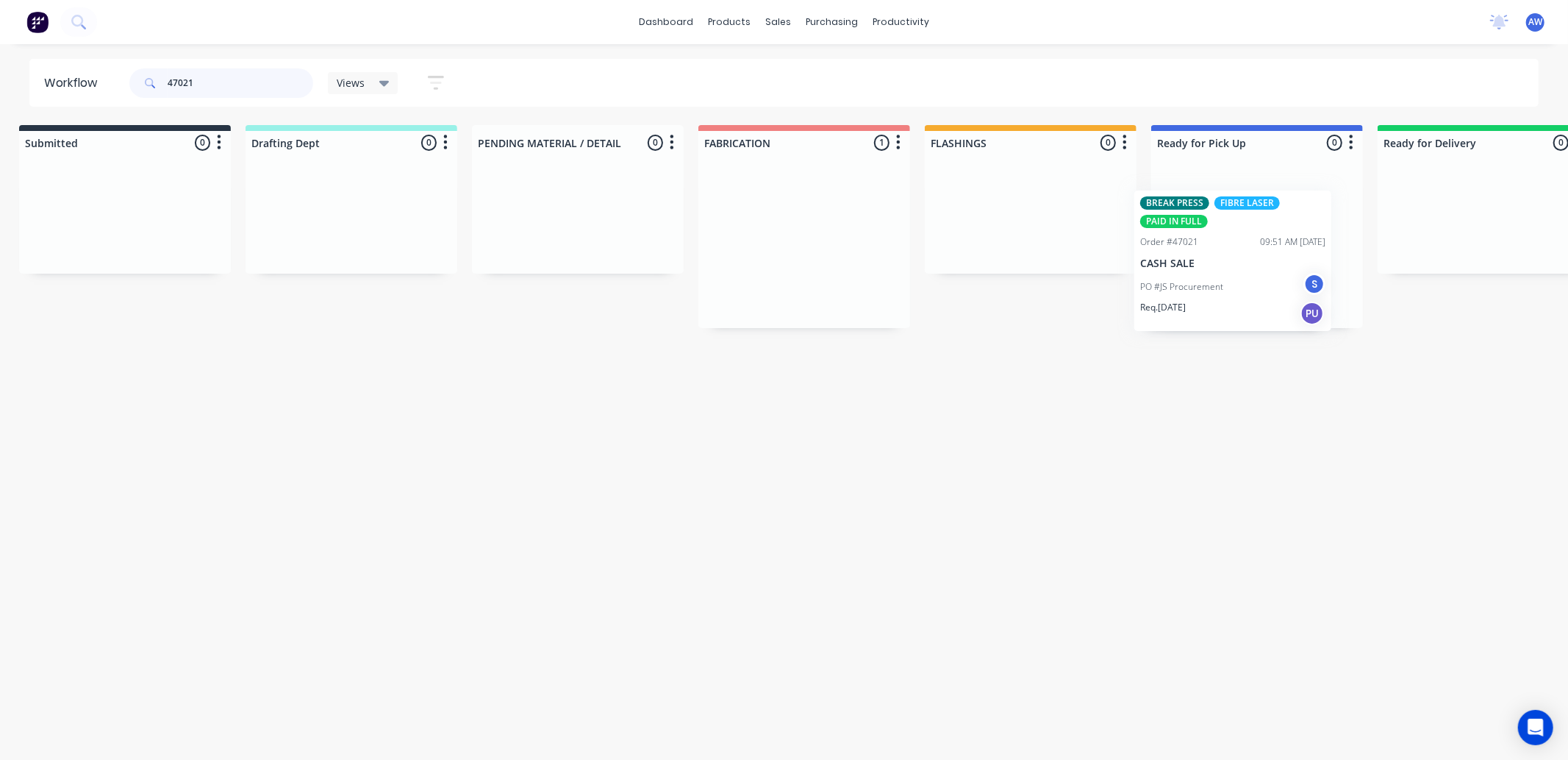
scroll to position [0, 30]
drag, startPoint x: 804, startPoint y: 282, endPoint x: 1219, endPoint y: 281, distance: 415.0
click at [1226, 278] on div "Submitted 0 Sort By Created date Required date Order number Customer name Most …" at bounding box center [1186, 226] width 2451 height 203
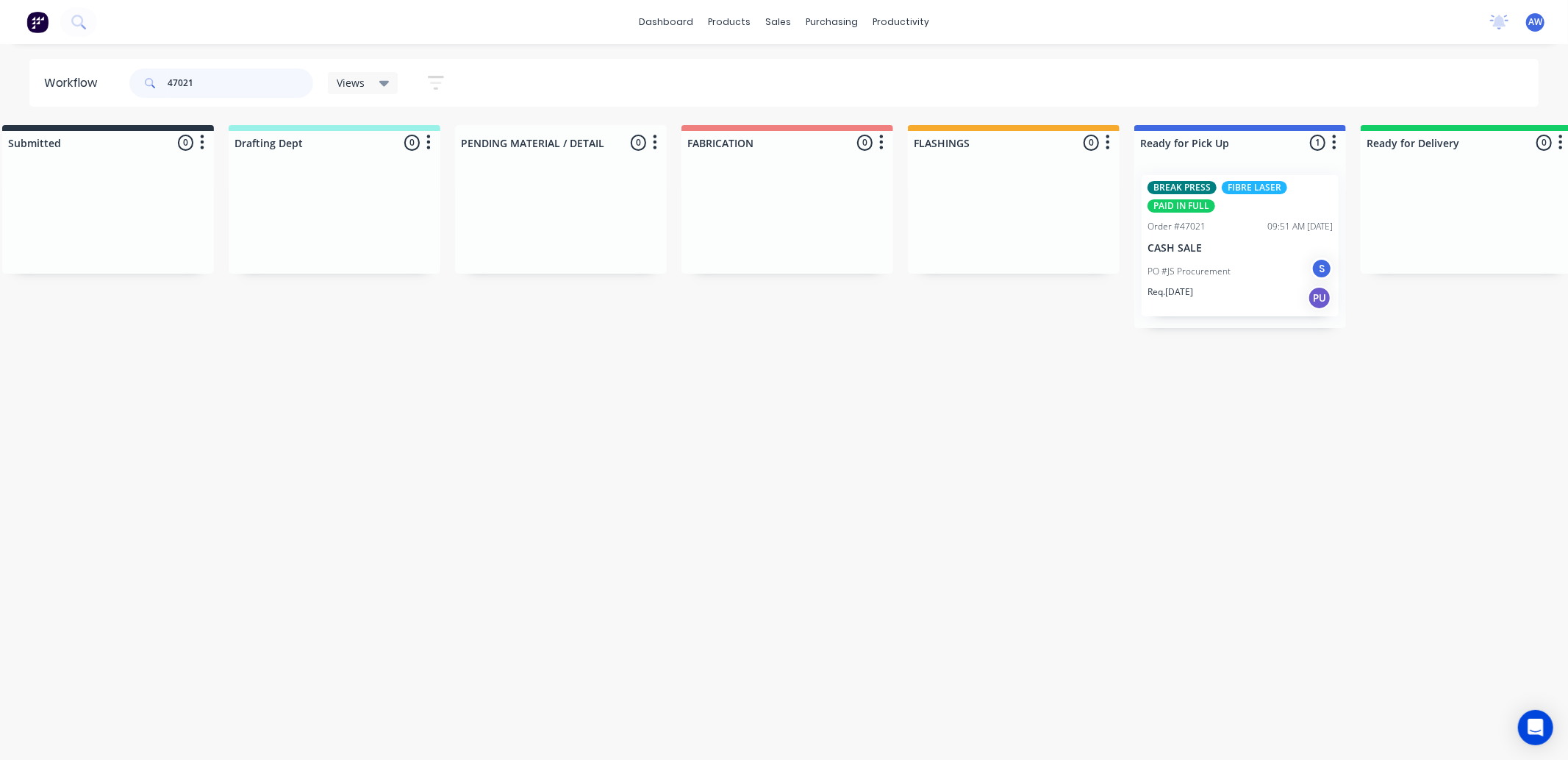
type input "47021"
click at [1252, 238] on div "BREAK PRESS FIBRE LASER PAID IN FULL Order #47021 09:51 AM [DATE] CASH SALE PO …" at bounding box center [1240, 245] width 197 height 142
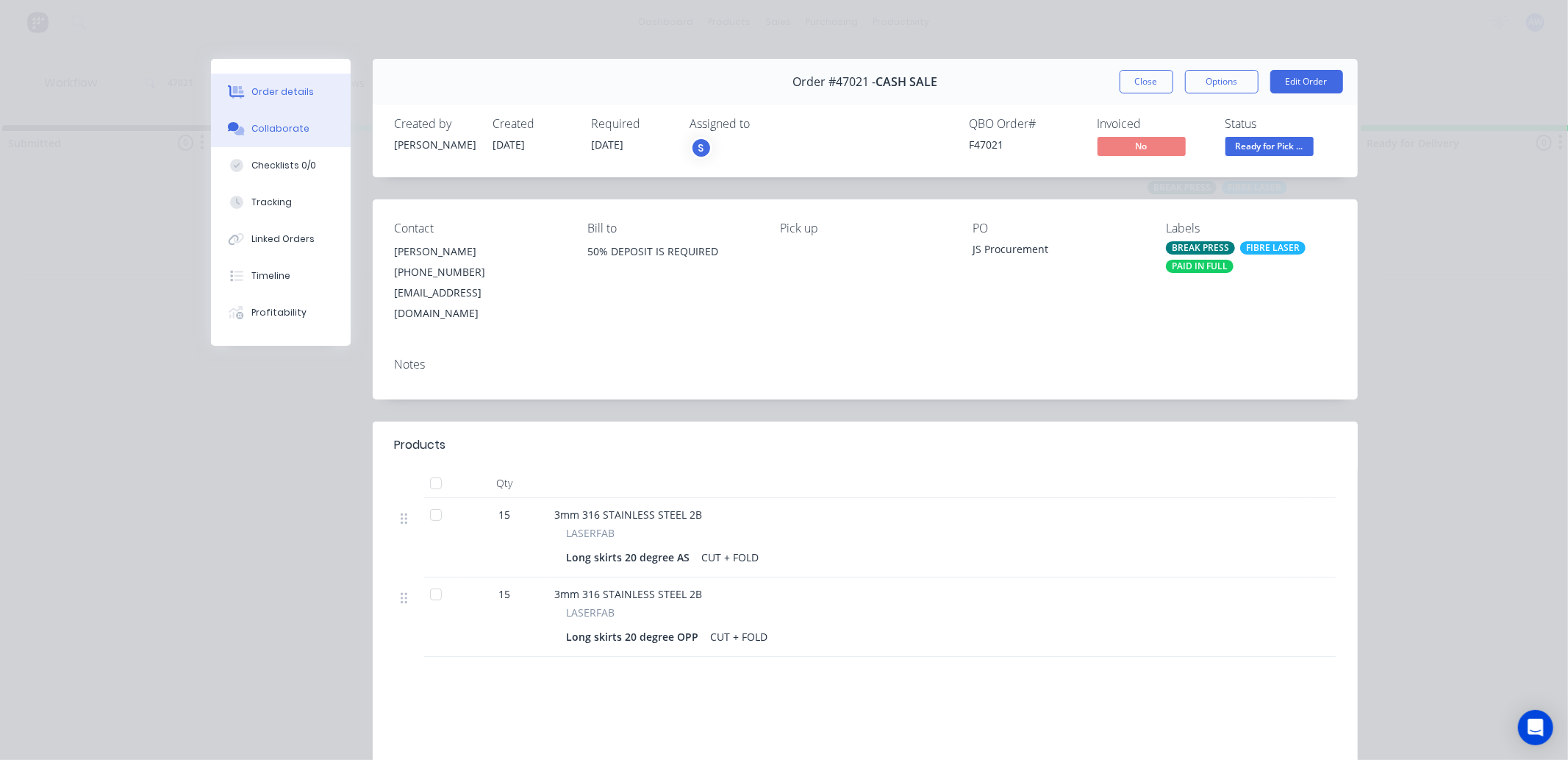
click at [263, 128] on div "Collaborate" at bounding box center [280, 128] width 58 height 13
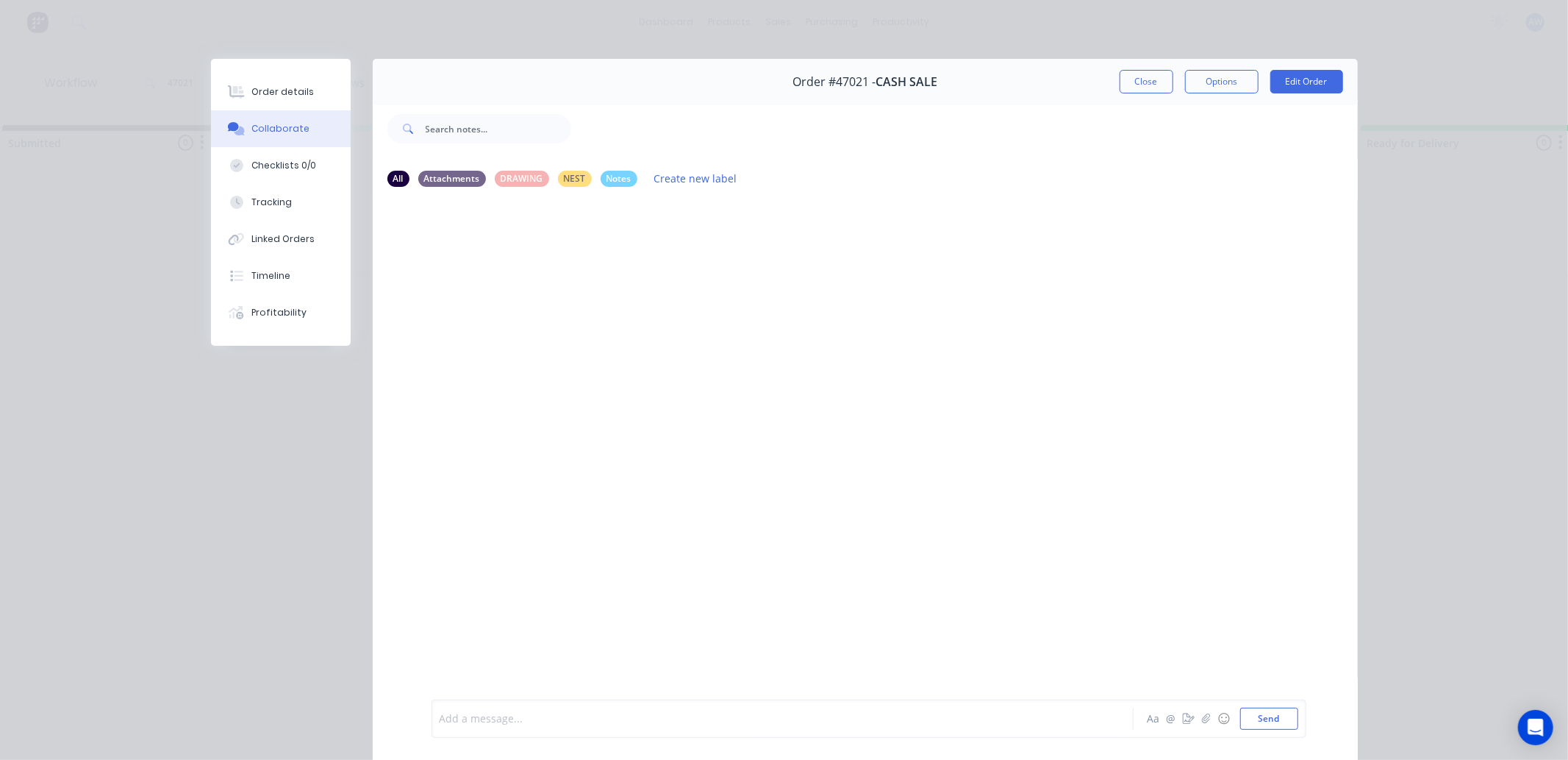
click at [475, 723] on div at bounding box center [761, 719] width 643 height 16
click at [1158, 81] on button "Close" at bounding box center [1145, 81] width 53 height 24
